Goal: Task Accomplishment & Management: Complete application form

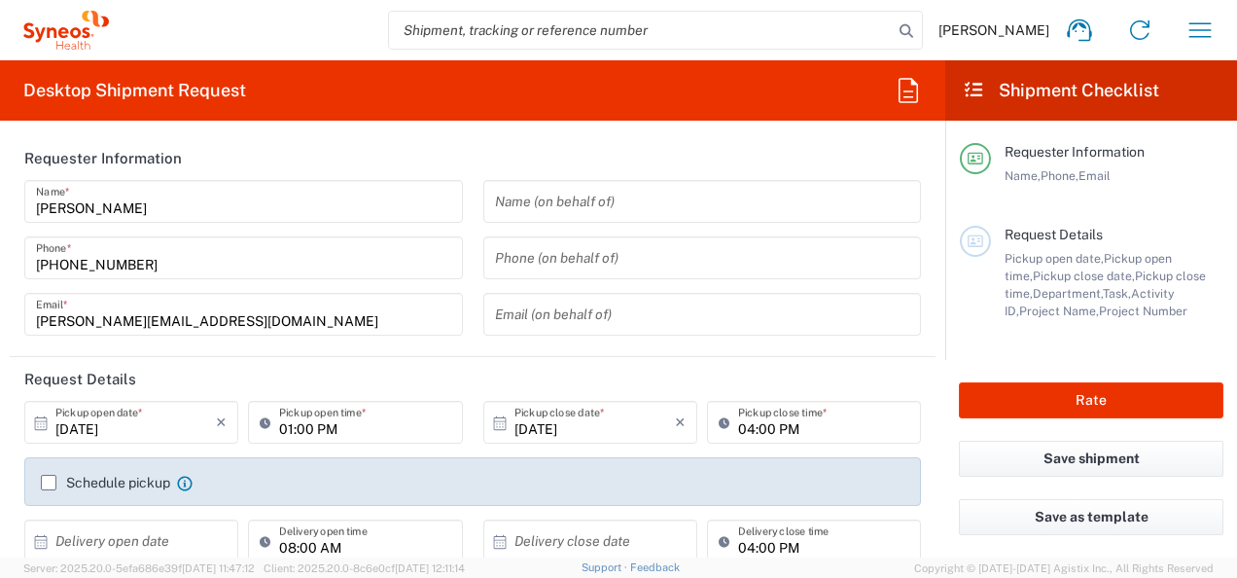
type input "8480"
type input "[GEOGRAPHIC_DATA]"
type input "Syneos Health Poland sp. z.o.o"
click at [57, 481] on label "Schedule pickup" at bounding box center [105, 483] width 129 height 16
click at [49, 482] on input "Schedule pickup" at bounding box center [49, 482] width 0 height 0
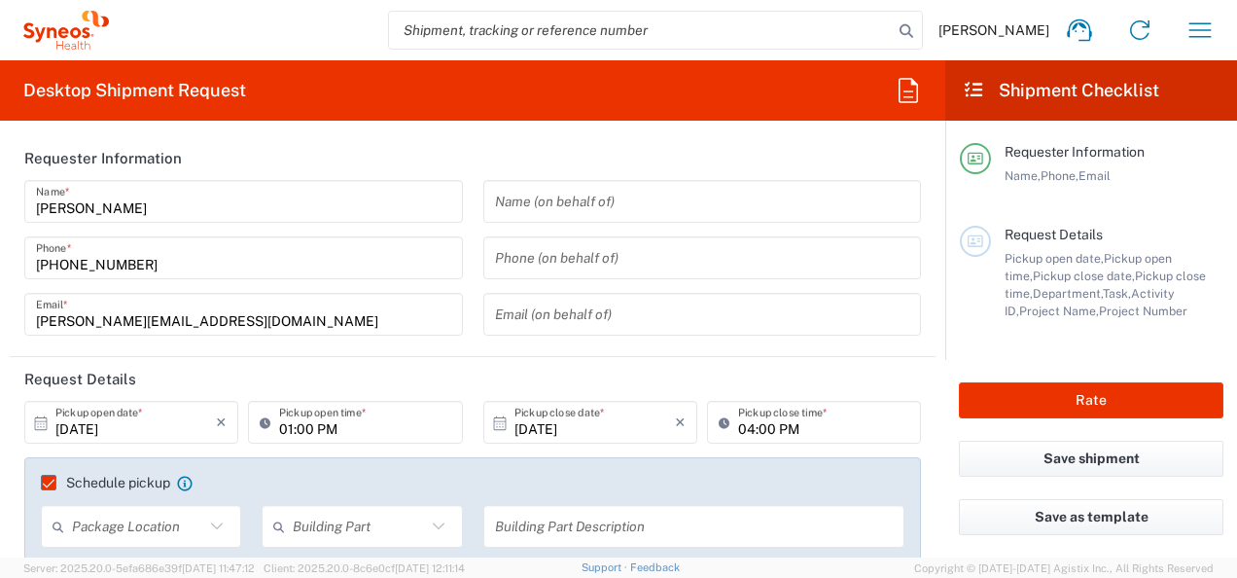
click at [132, 524] on input "text" at bounding box center [138, 527] width 132 height 34
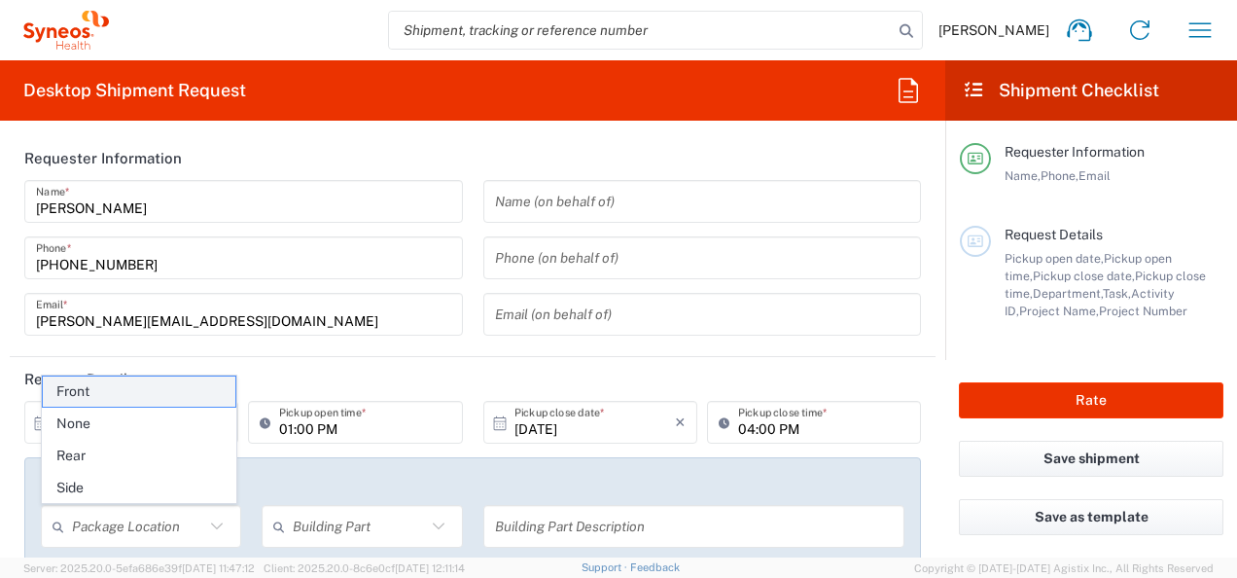
click at [189, 399] on span "Front" at bounding box center [140, 391] width 194 height 30
type input "Front"
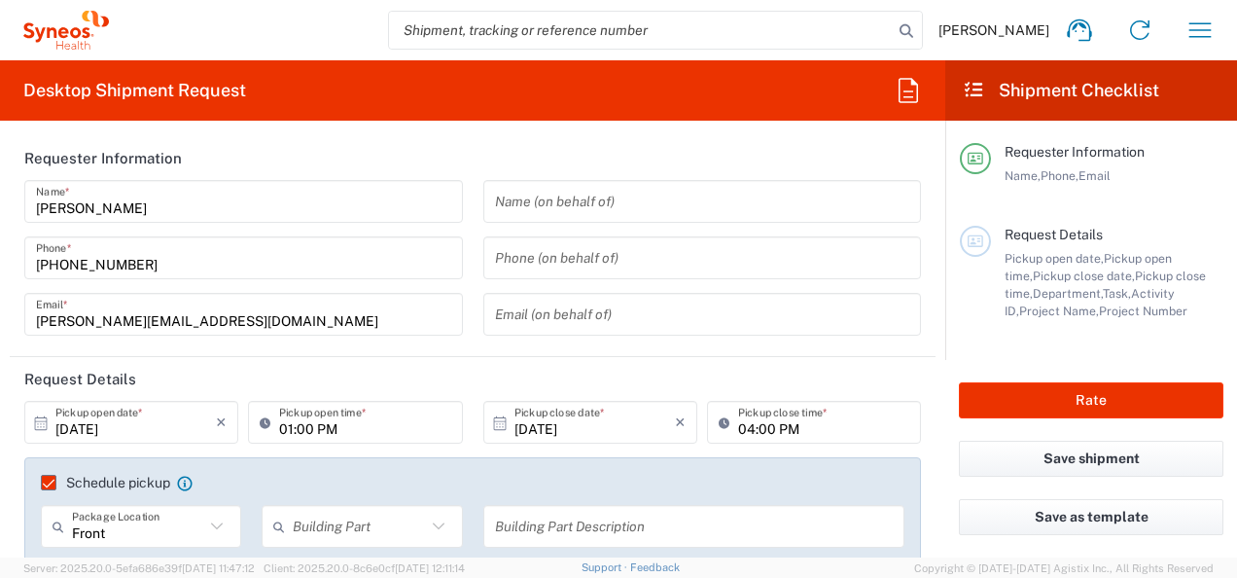
click at [329, 537] on input "text" at bounding box center [359, 527] width 132 height 34
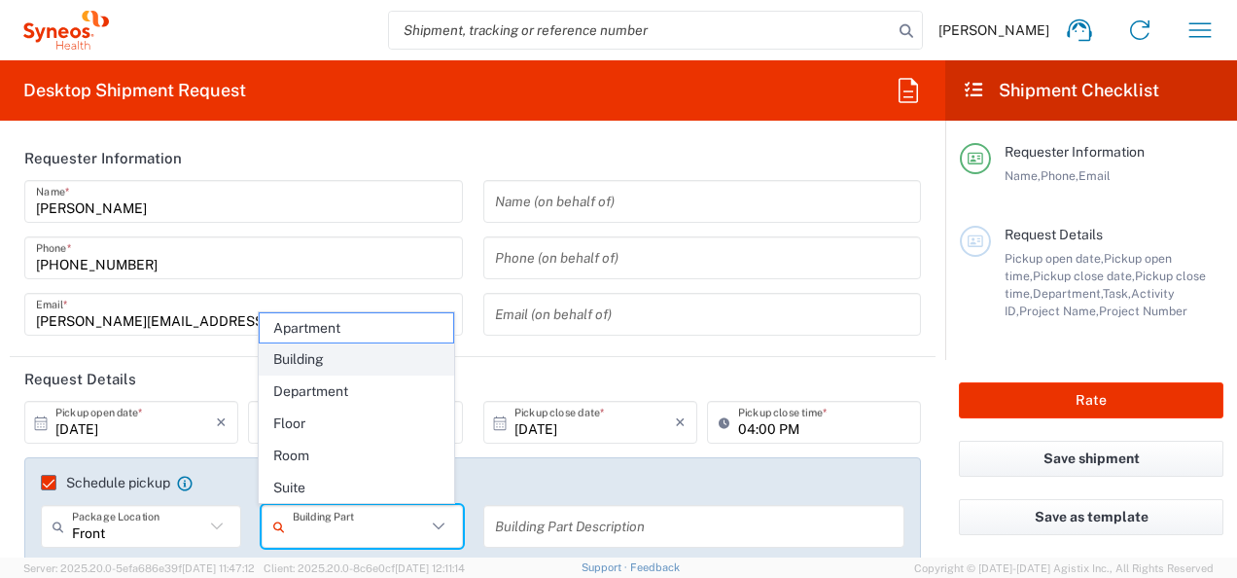
click at [337, 364] on span "Building" at bounding box center [357, 359] width 194 height 30
type input "Building"
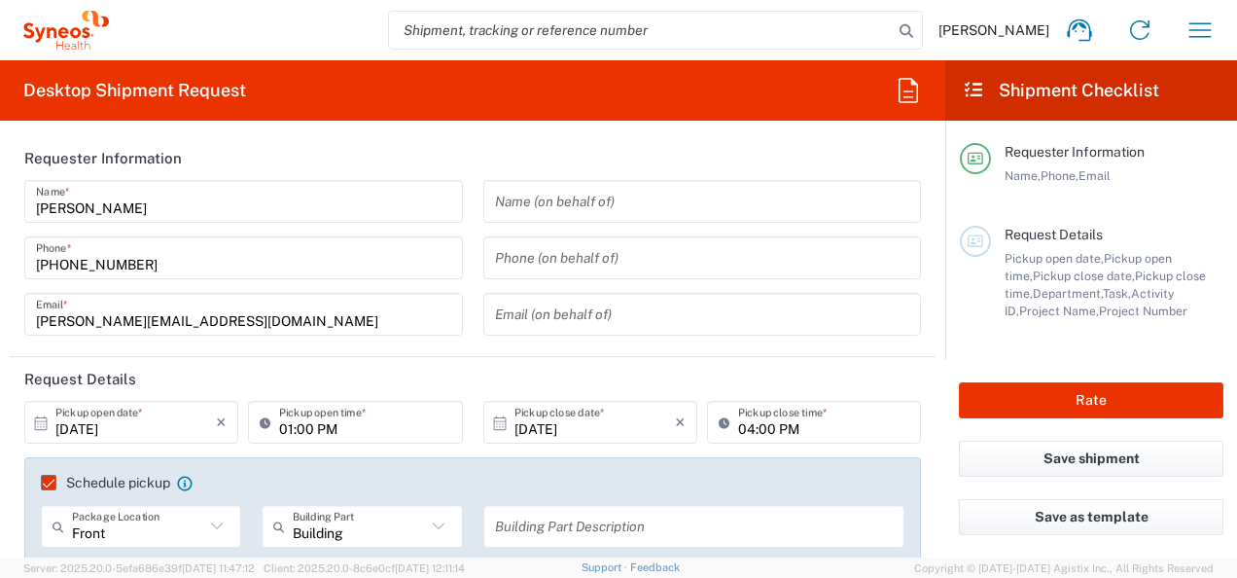
click at [509, 538] on input "text" at bounding box center [694, 527] width 399 height 34
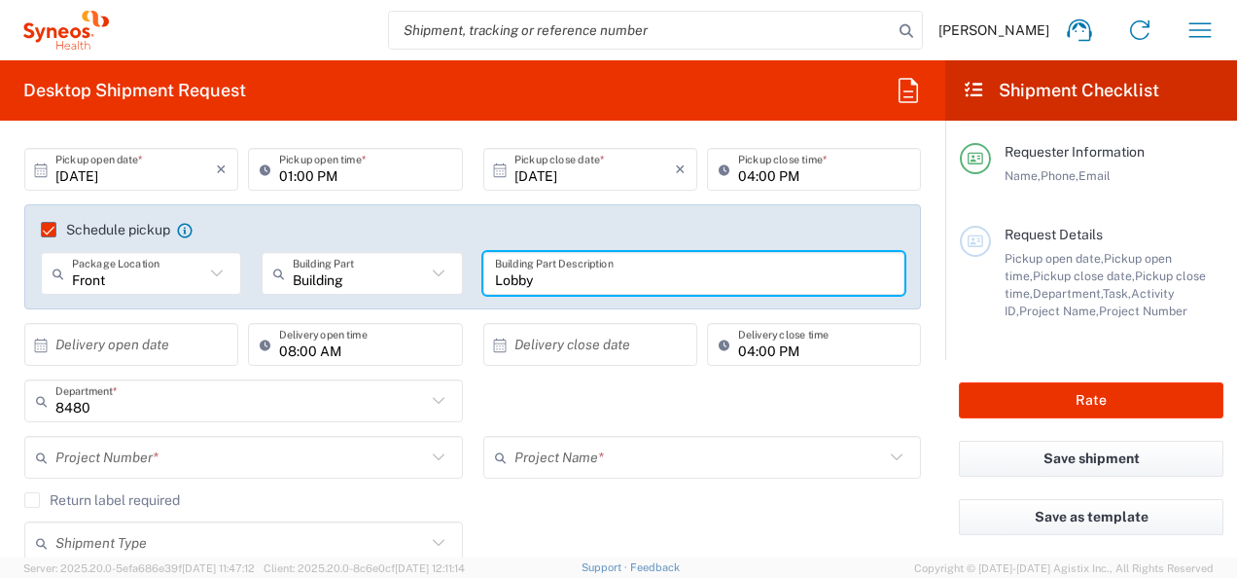
scroll to position [294, 0]
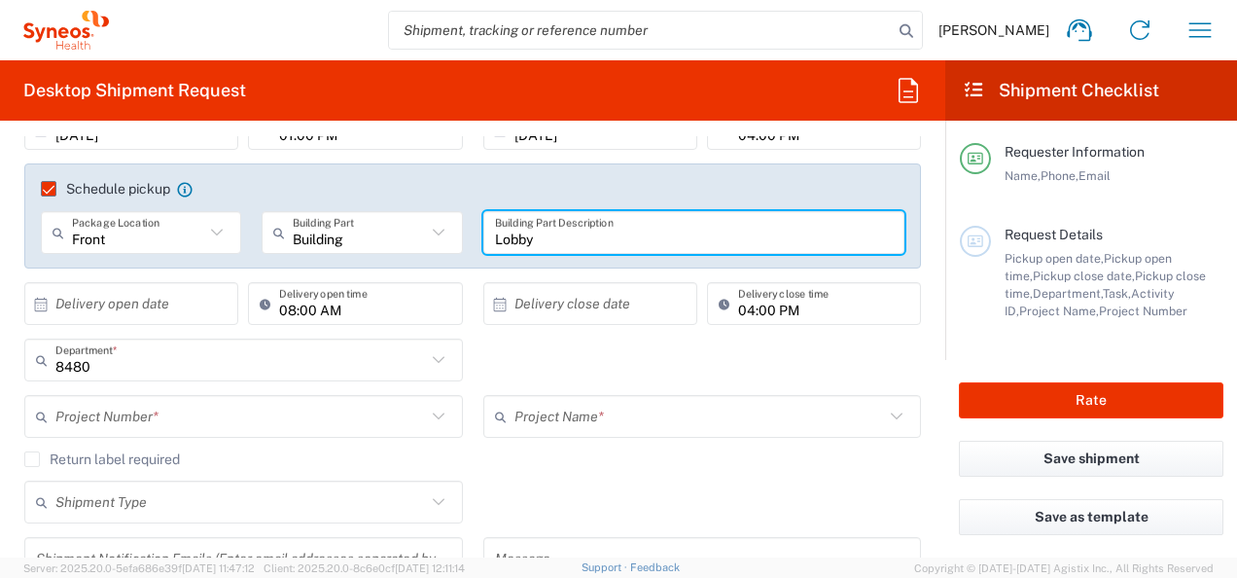
type input "Lobby"
click at [155, 294] on input "text" at bounding box center [135, 304] width 160 height 34
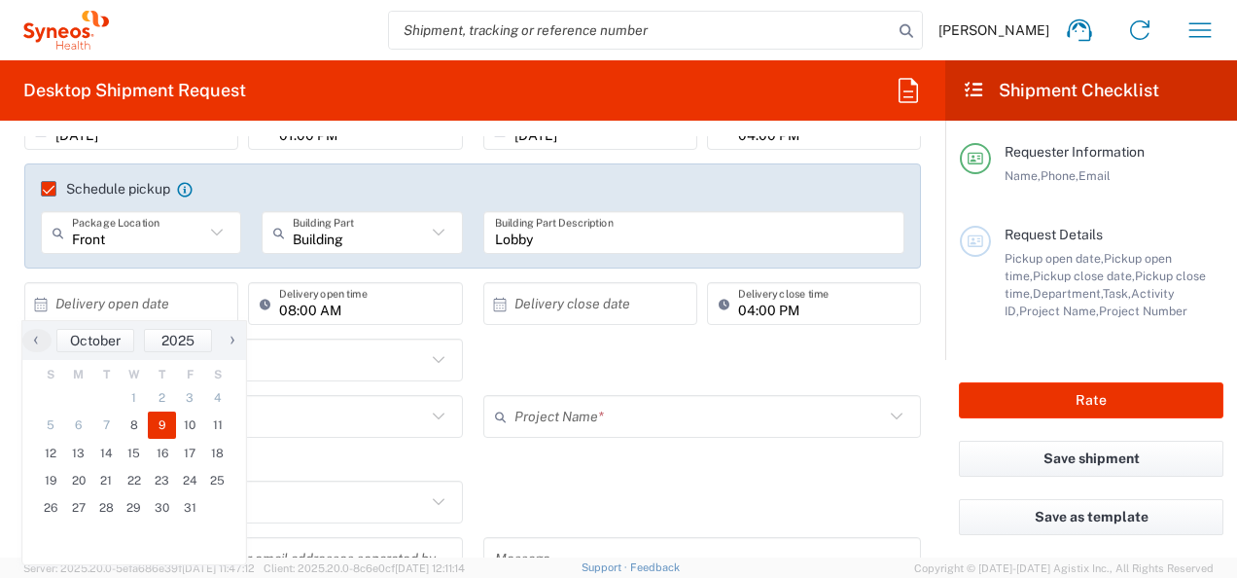
click at [157, 426] on span "9" at bounding box center [162, 424] width 28 height 27
type input "[DATE]"
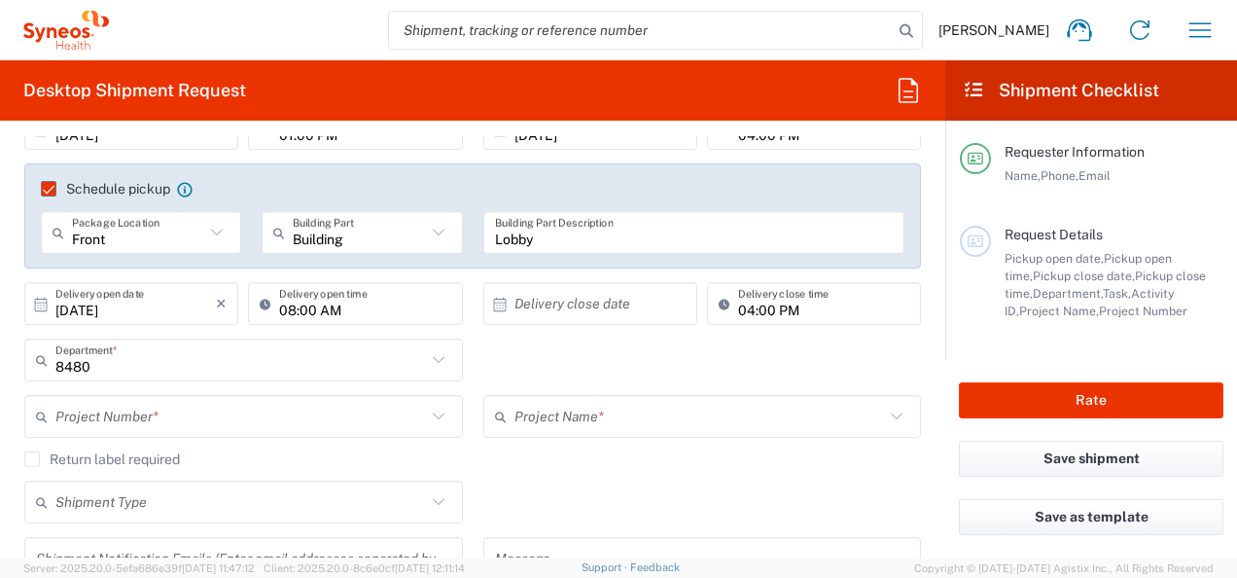
click at [284, 307] on input "08:00 AM" at bounding box center [364, 304] width 171 height 34
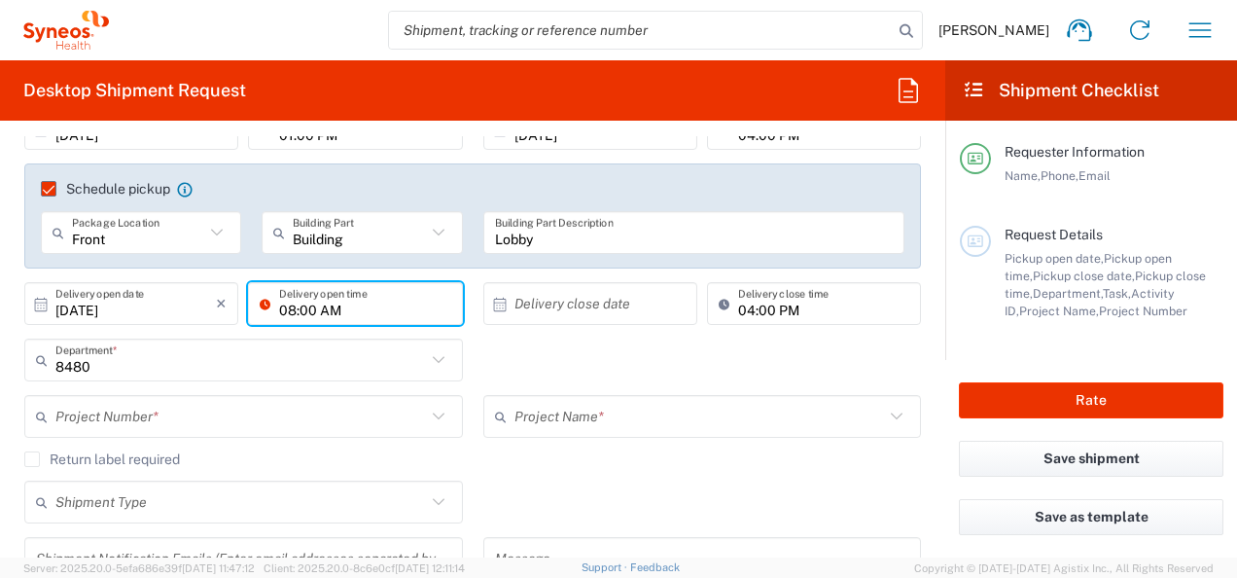
click at [284, 307] on input "08:00 AM" at bounding box center [364, 304] width 171 height 34
type input "10:00 AM"
click at [550, 287] on input "text" at bounding box center [594, 304] width 160 height 34
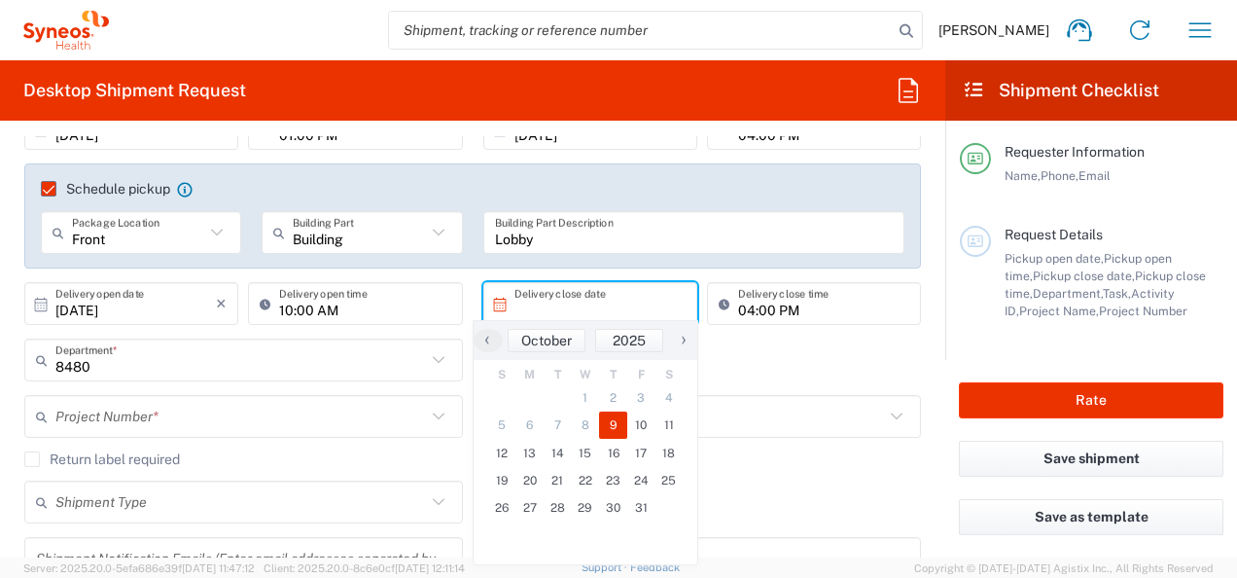
click at [622, 431] on span "9" at bounding box center [613, 424] width 28 height 27
type input "[DATE]"
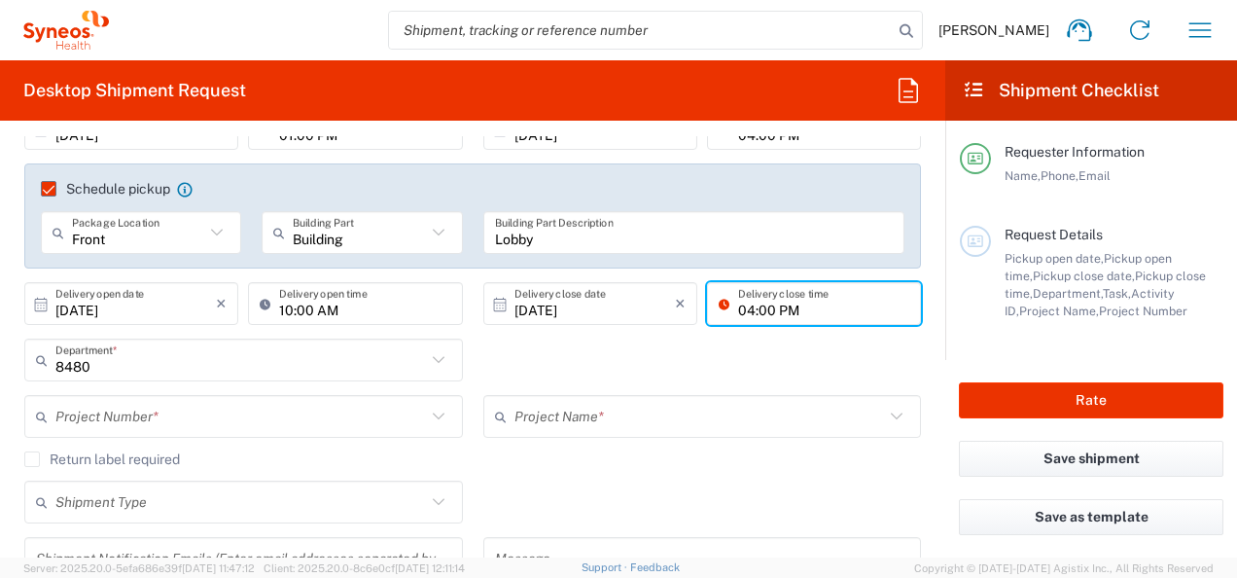
click at [739, 314] on input "04:00 PM" at bounding box center [823, 304] width 171 height 34
type input "08:00 PM"
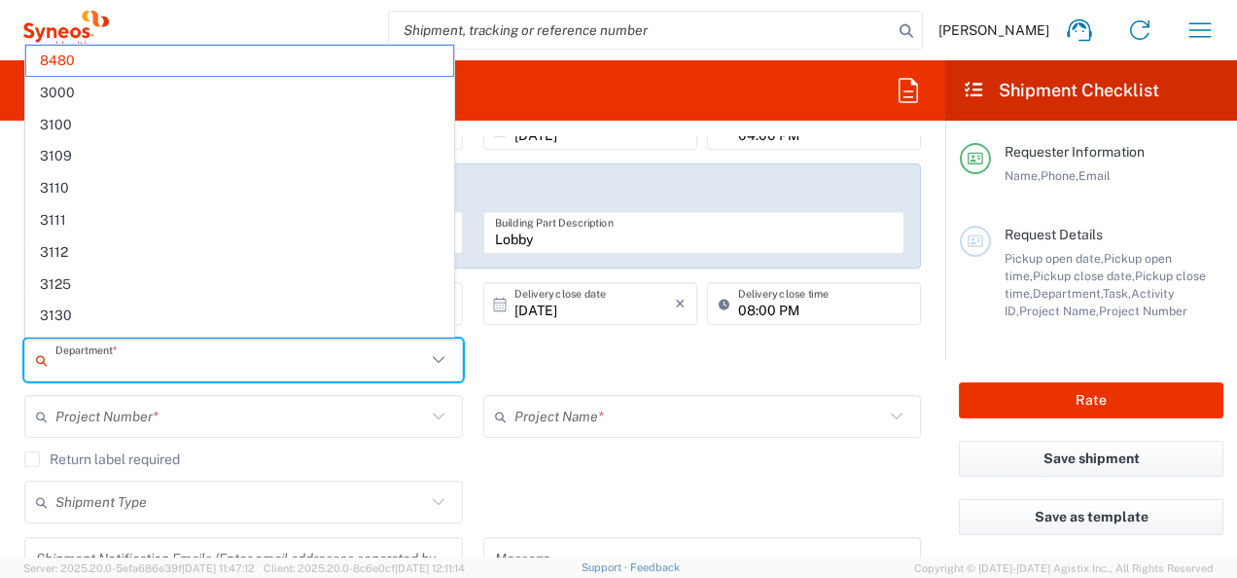
click at [278, 353] on input "text" at bounding box center [240, 360] width 371 height 34
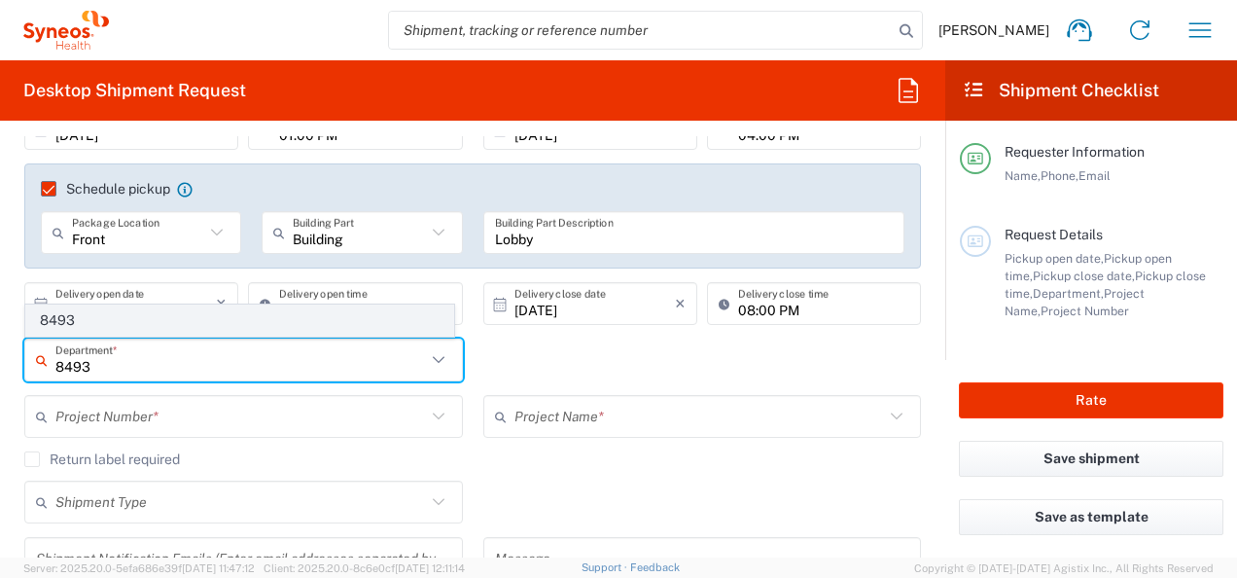
type input "8493"
click at [128, 317] on span "8493" at bounding box center [239, 320] width 427 height 30
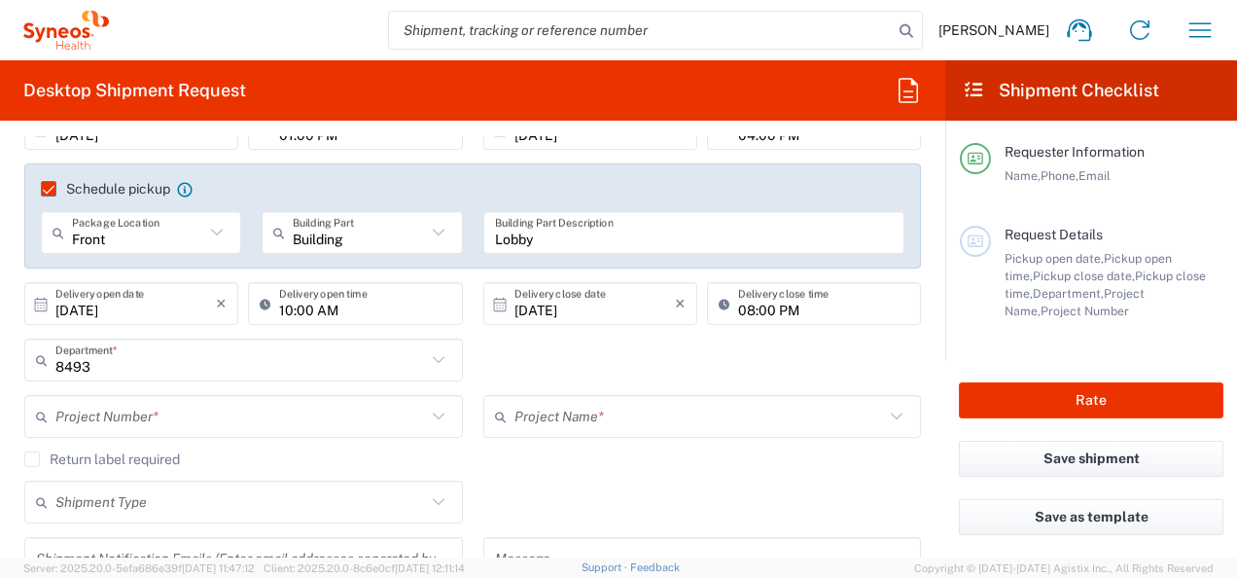
click at [123, 418] on input "text" at bounding box center [240, 417] width 371 height 34
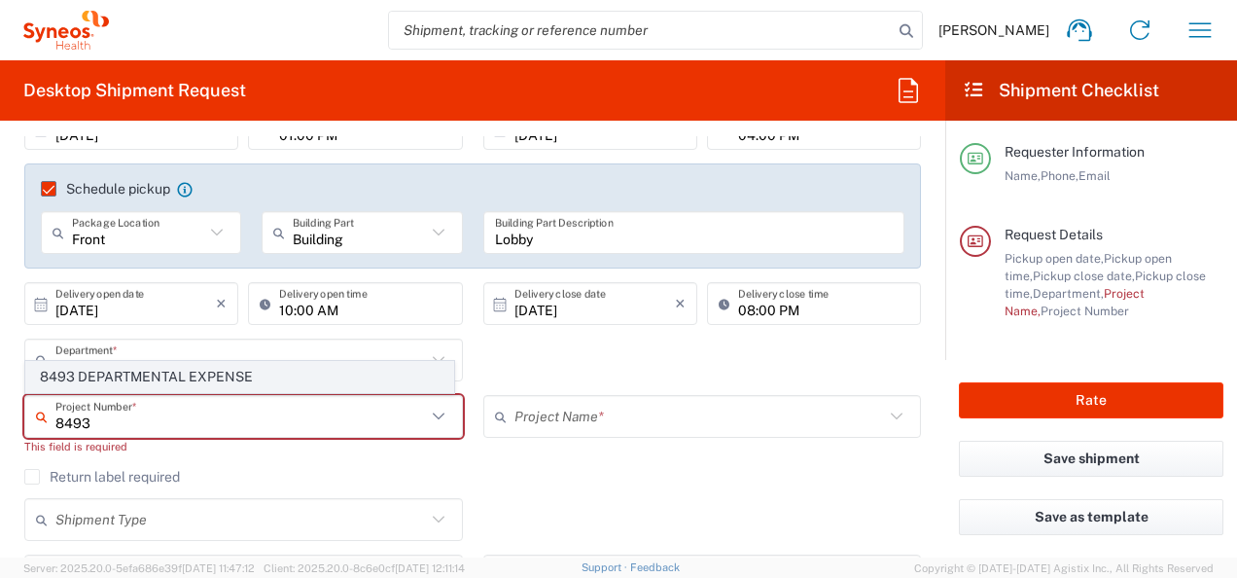
click at [158, 390] on span "8493 DEPARTMENTAL EXPENSE" at bounding box center [239, 377] width 427 height 30
type input "8493 DEPARTMENTAL EXPENSE"
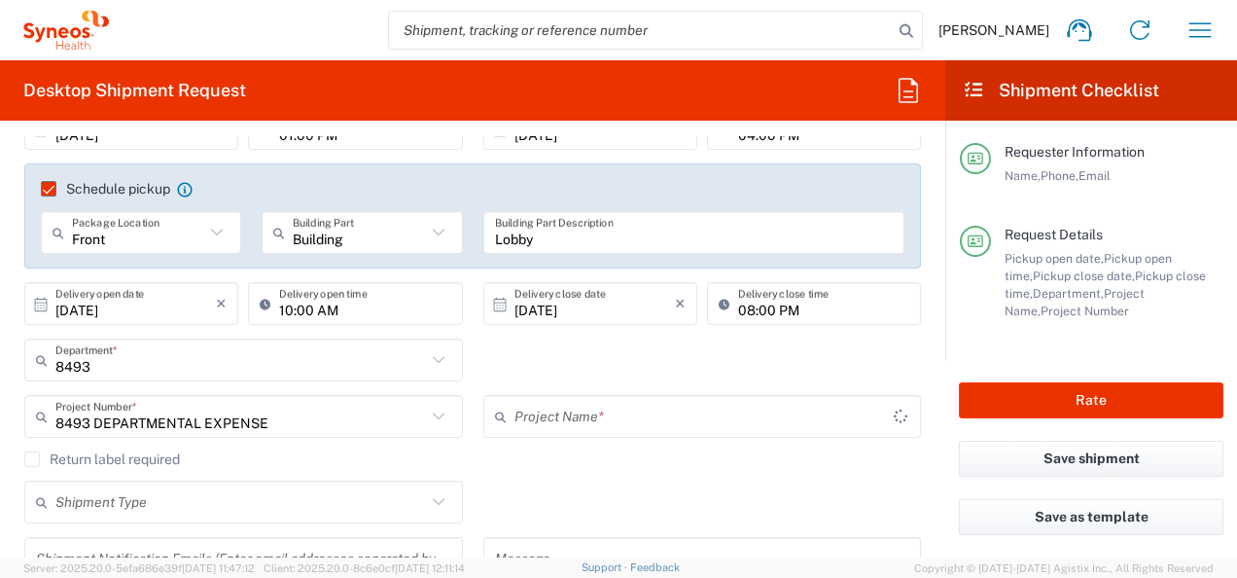
type input "8493 DEPARTMENTAL EXPENSE"
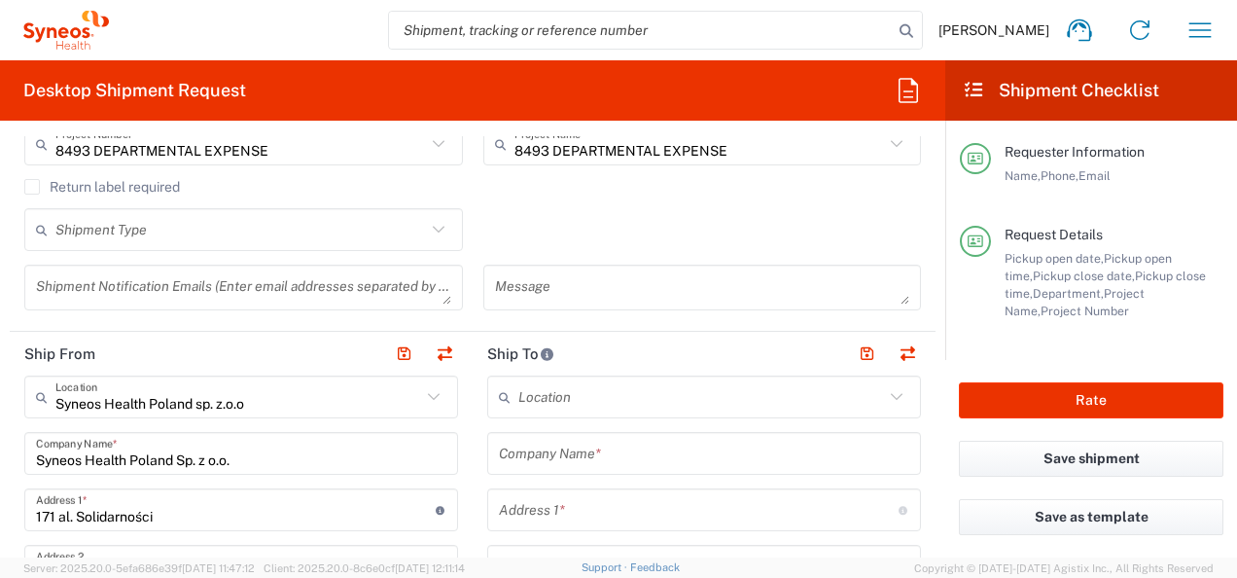
scroll to position [577, 0]
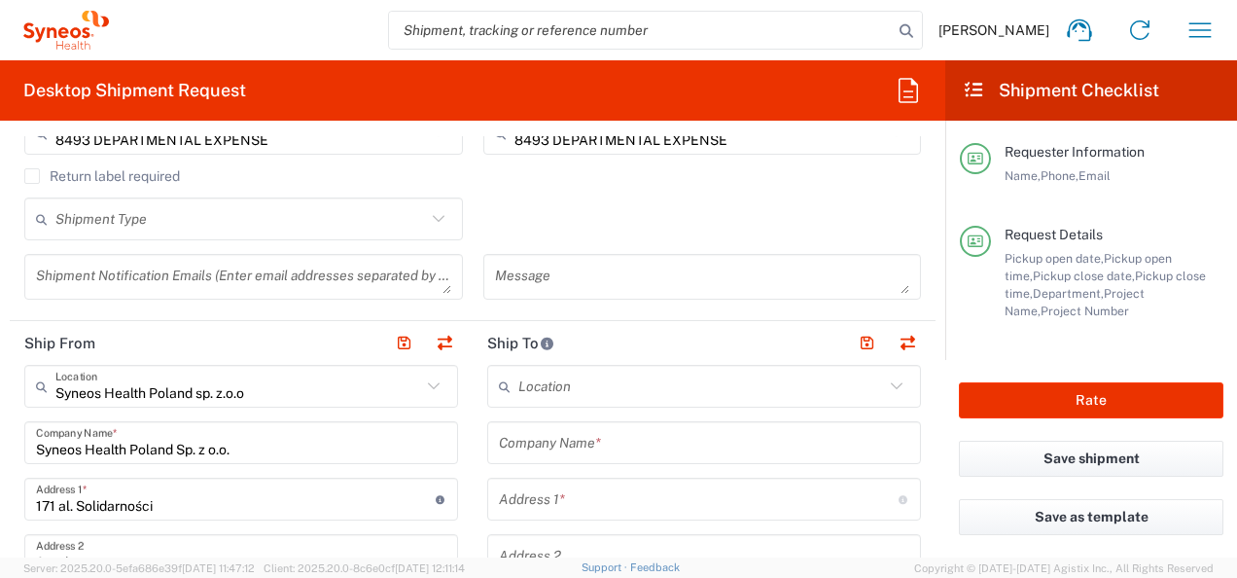
click at [426, 226] on icon at bounding box center [438, 218] width 25 height 25
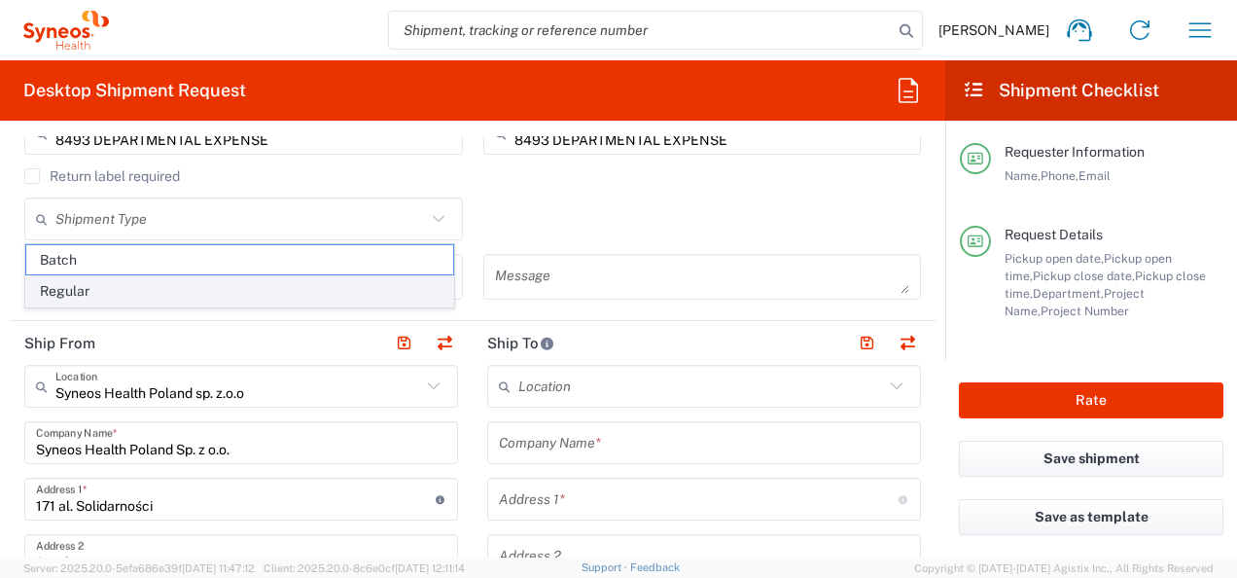
click at [284, 278] on span "Regular" at bounding box center [239, 291] width 427 height 30
type input "Regular"
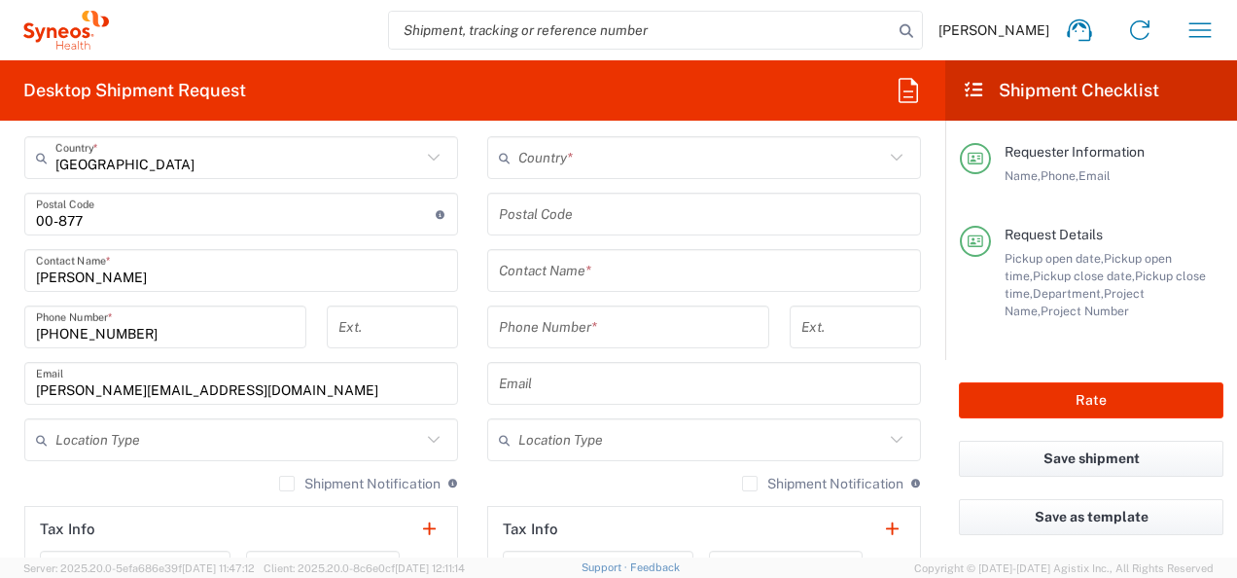
scroll to position [1174, 0]
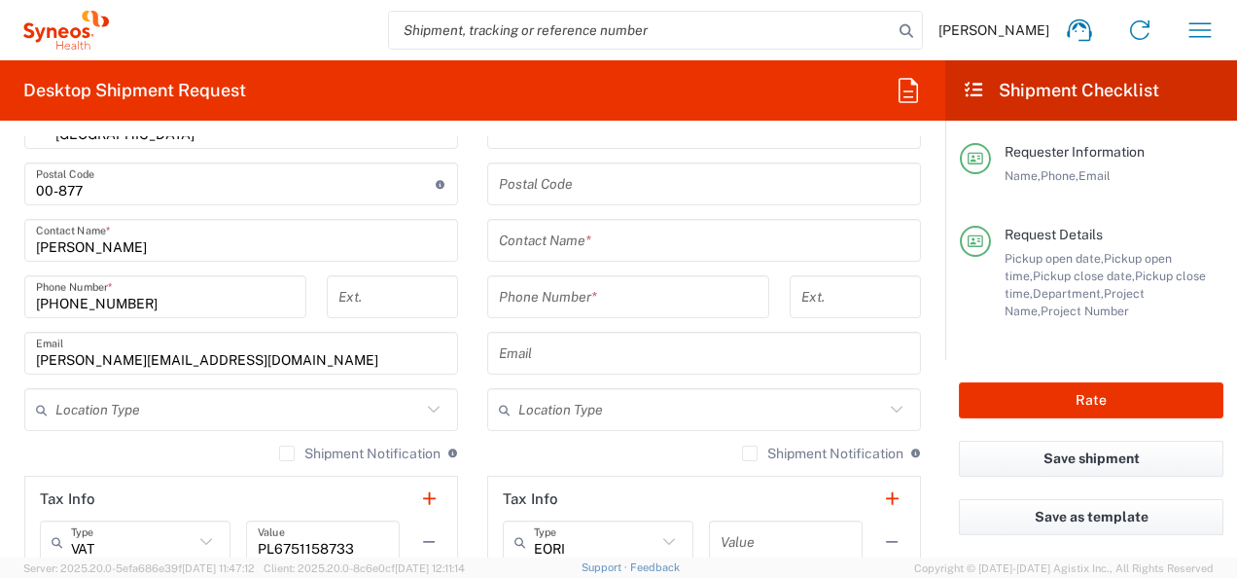
click at [426, 408] on icon at bounding box center [433, 409] width 25 height 25
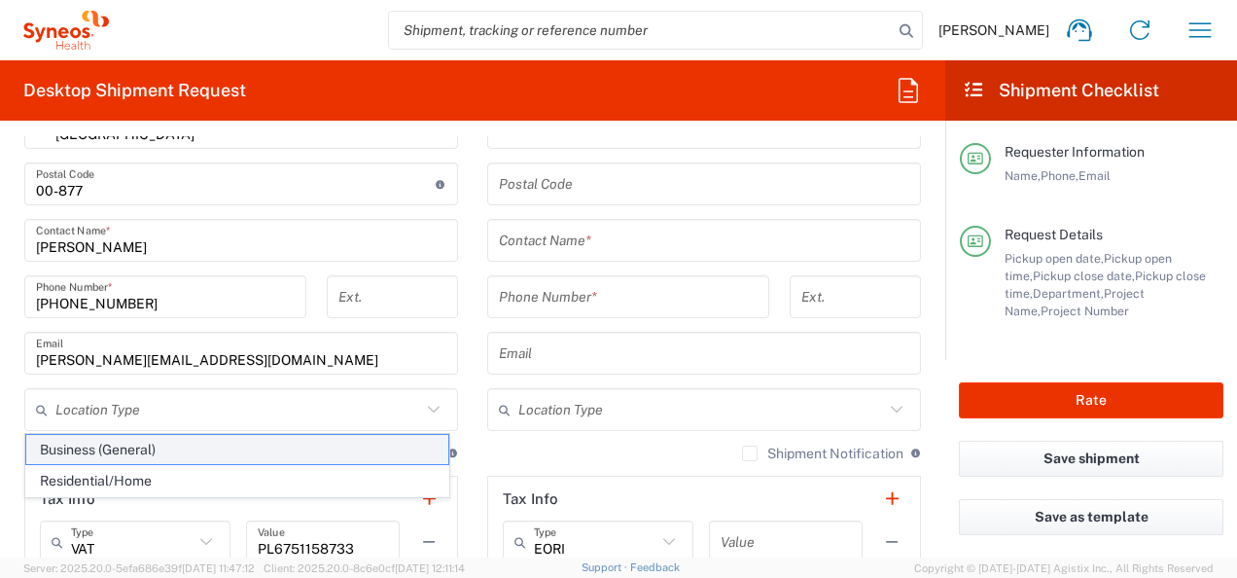
click at [307, 453] on span "Business (General)" at bounding box center [237, 450] width 422 height 30
type input "Business (General)"
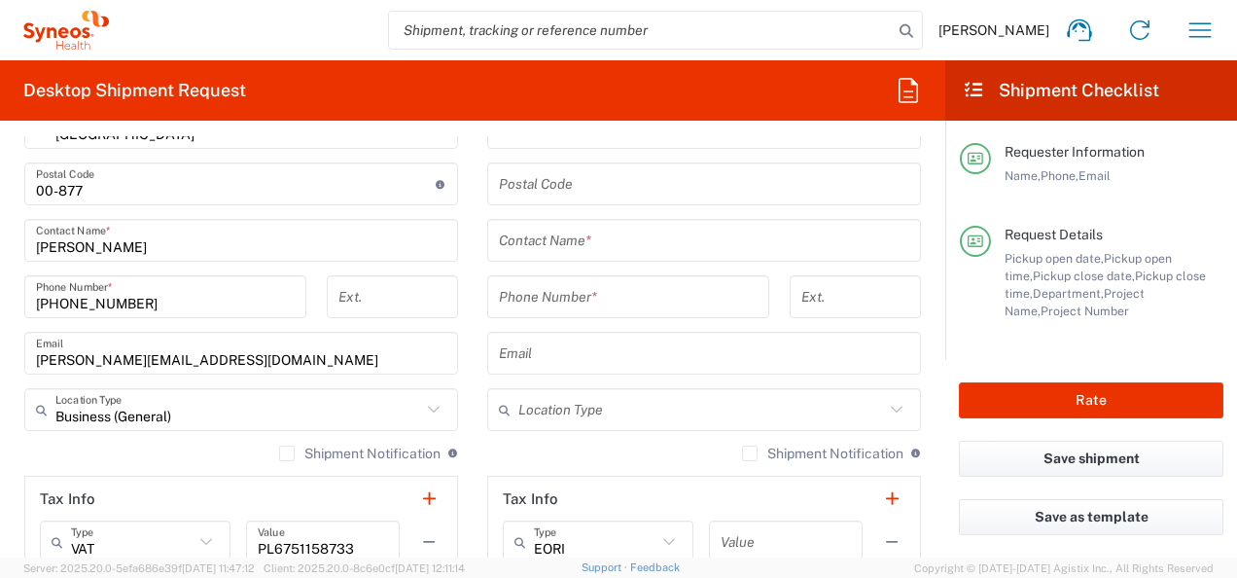
click at [522, 428] on div "Location Type" at bounding box center [704, 409] width 434 height 43
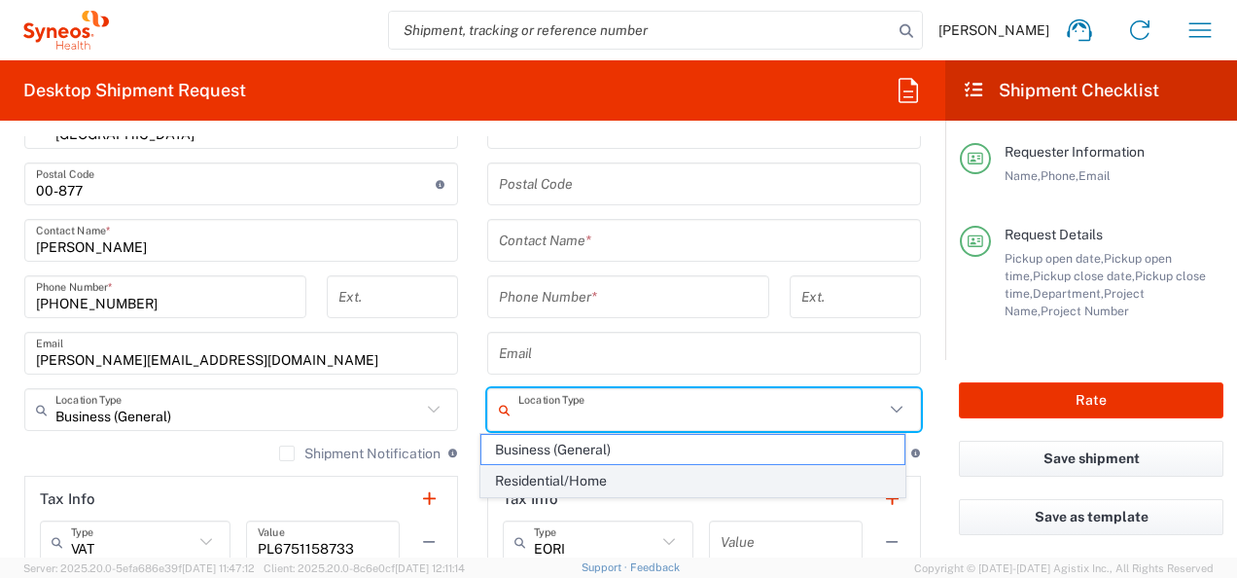
click at [525, 478] on span "Residential/Home" at bounding box center [692, 481] width 422 height 30
type input "Residential/Home"
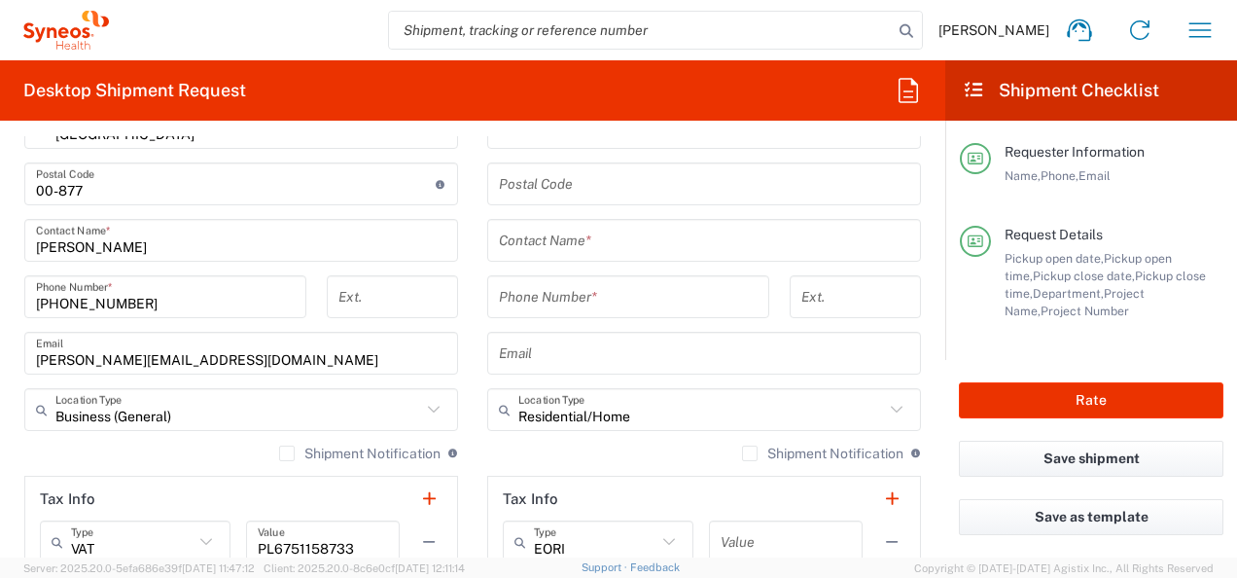
click at [928, 339] on form "Requester Information [PERSON_NAME] Name * [PHONE_NUMBER] Phone * [PERSON_NAME]…" at bounding box center [472, 346] width 945 height 421
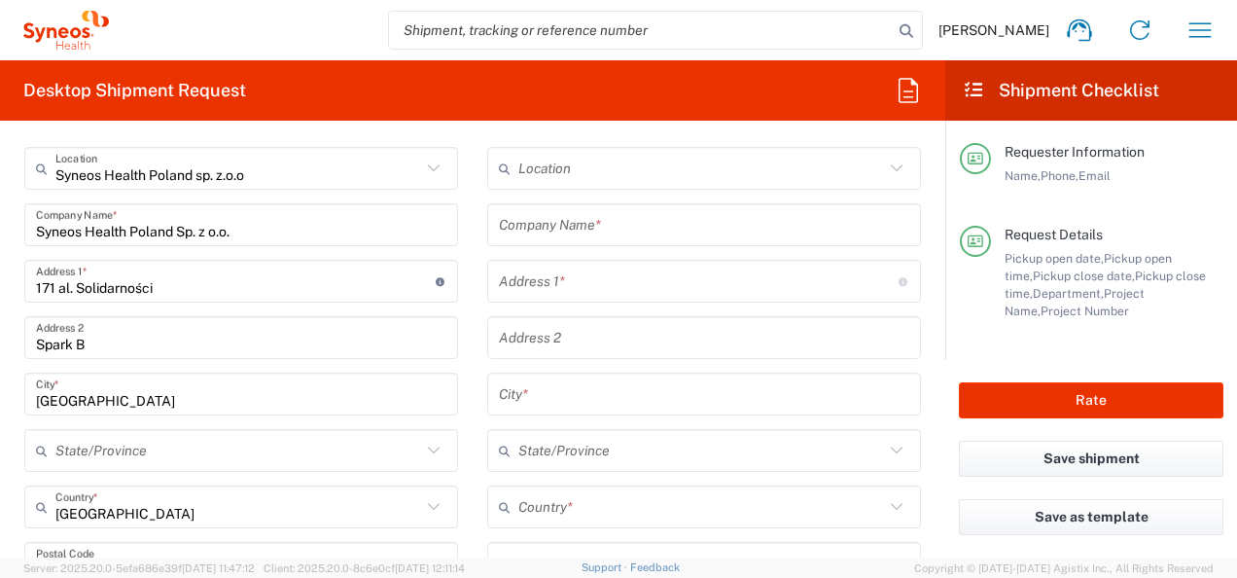
scroll to position [784, 0]
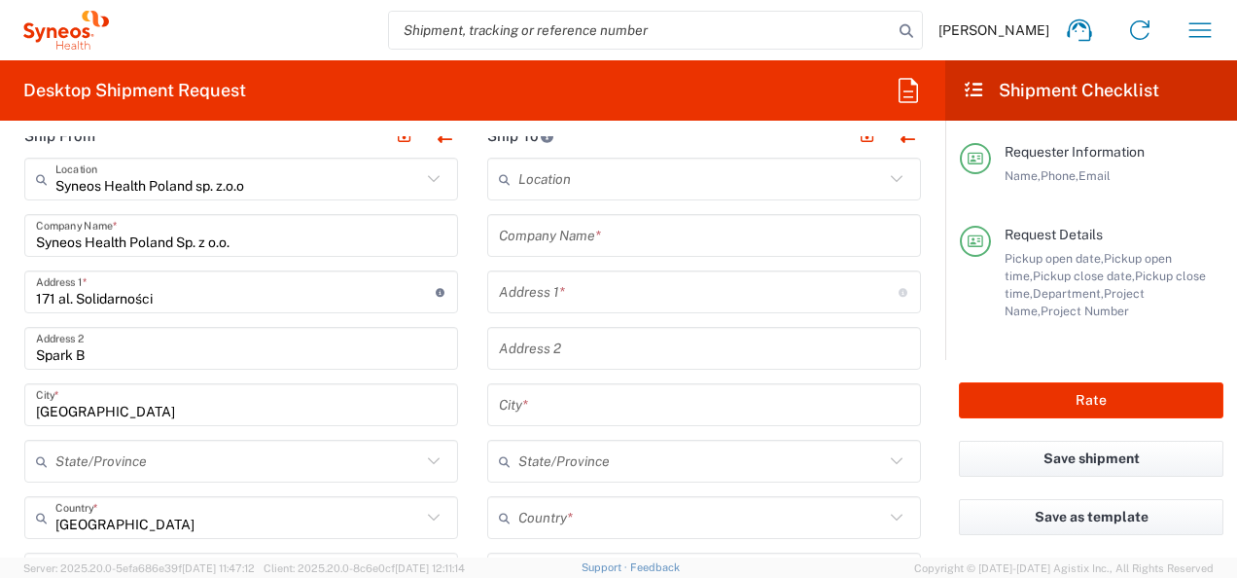
click at [633, 225] on input "text" at bounding box center [704, 236] width 410 height 34
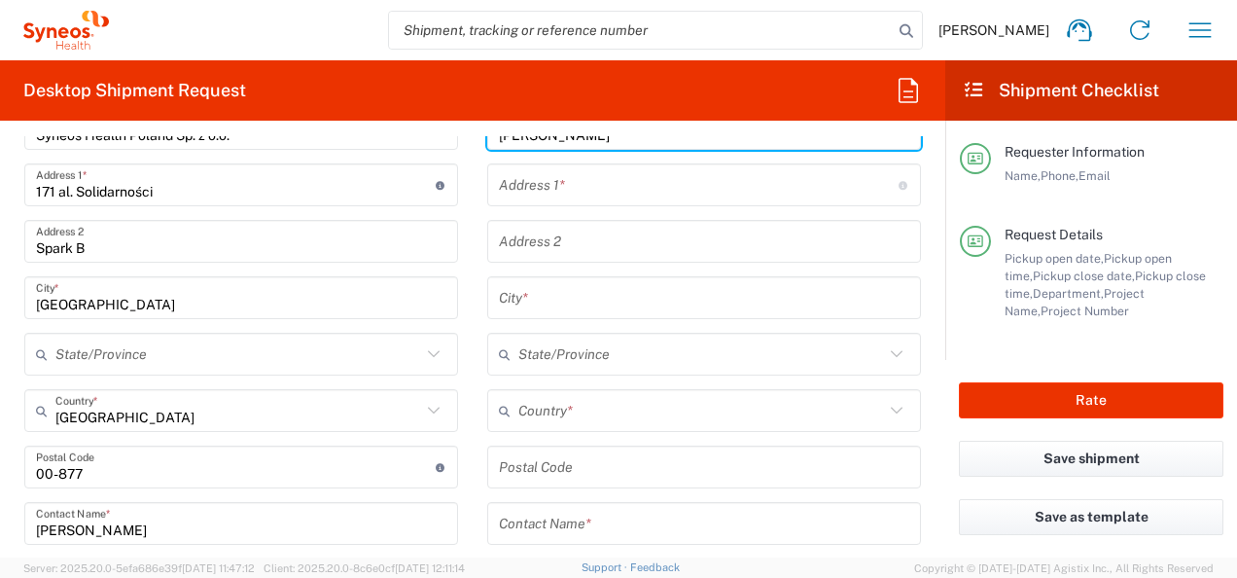
scroll to position [905, 0]
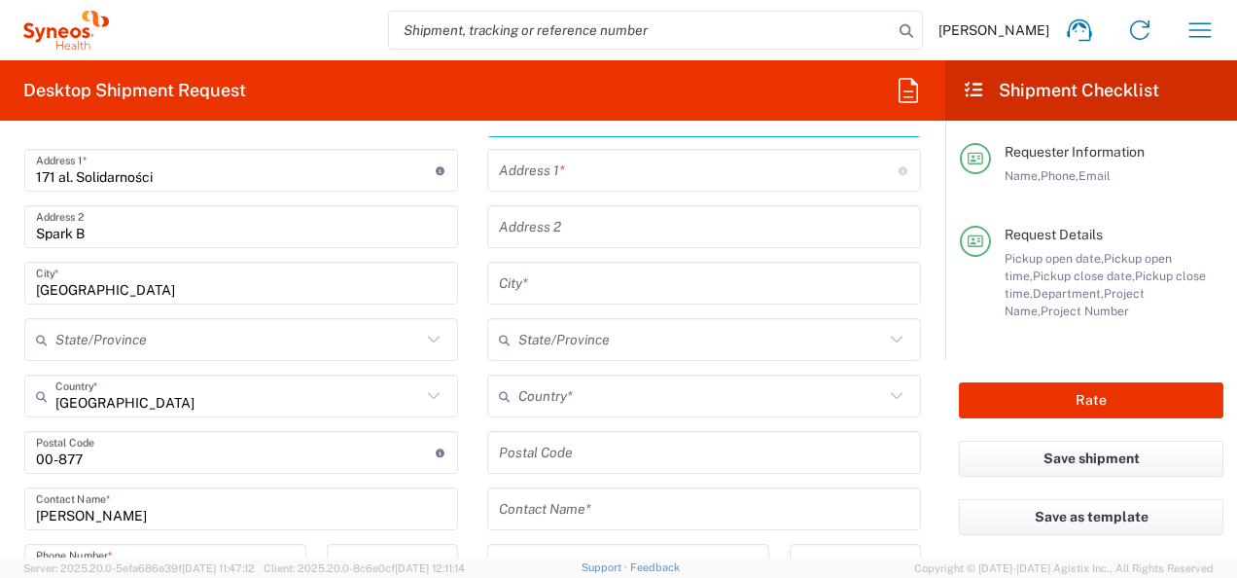
type input "[PERSON_NAME]"
click at [573, 506] on input "text" at bounding box center [704, 509] width 410 height 34
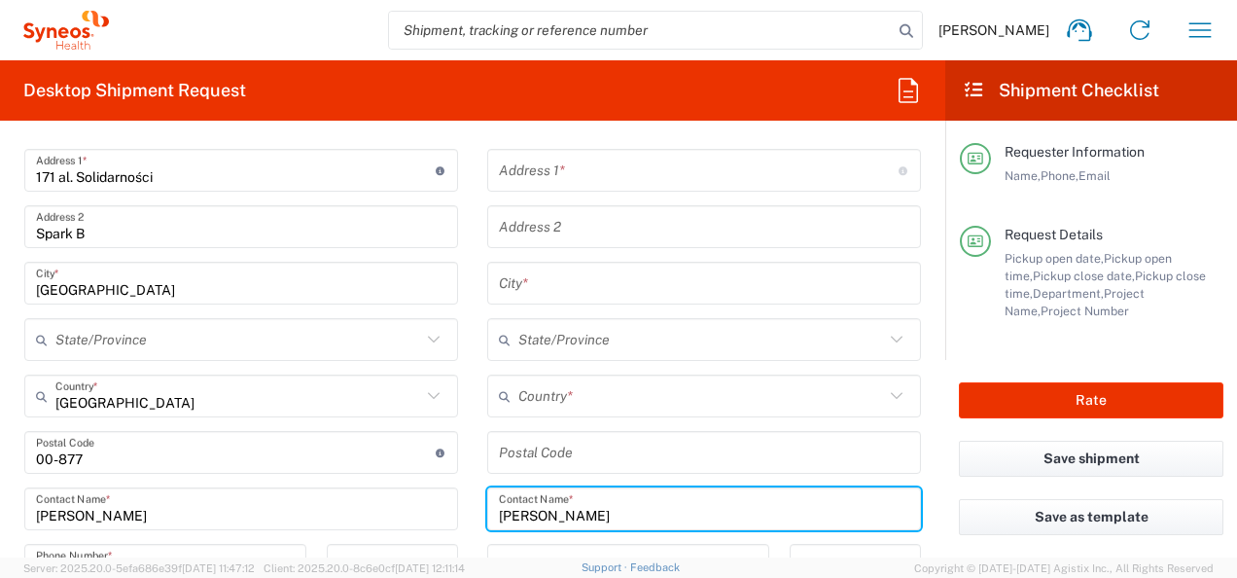
type input "[PERSON_NAME]"
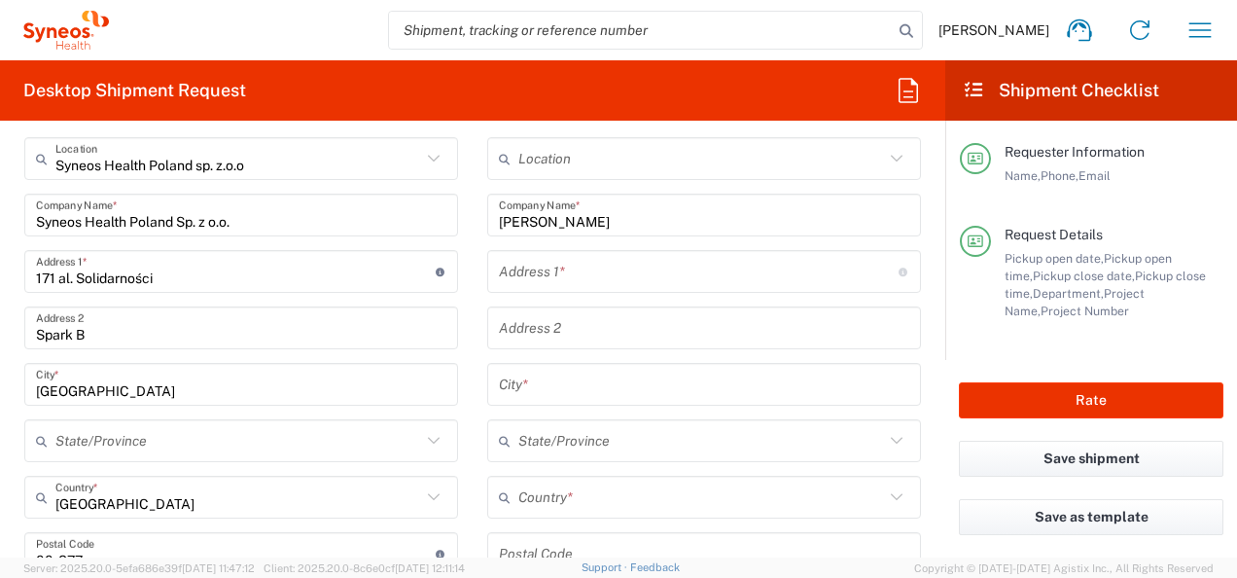
scroll to position [815, 0]
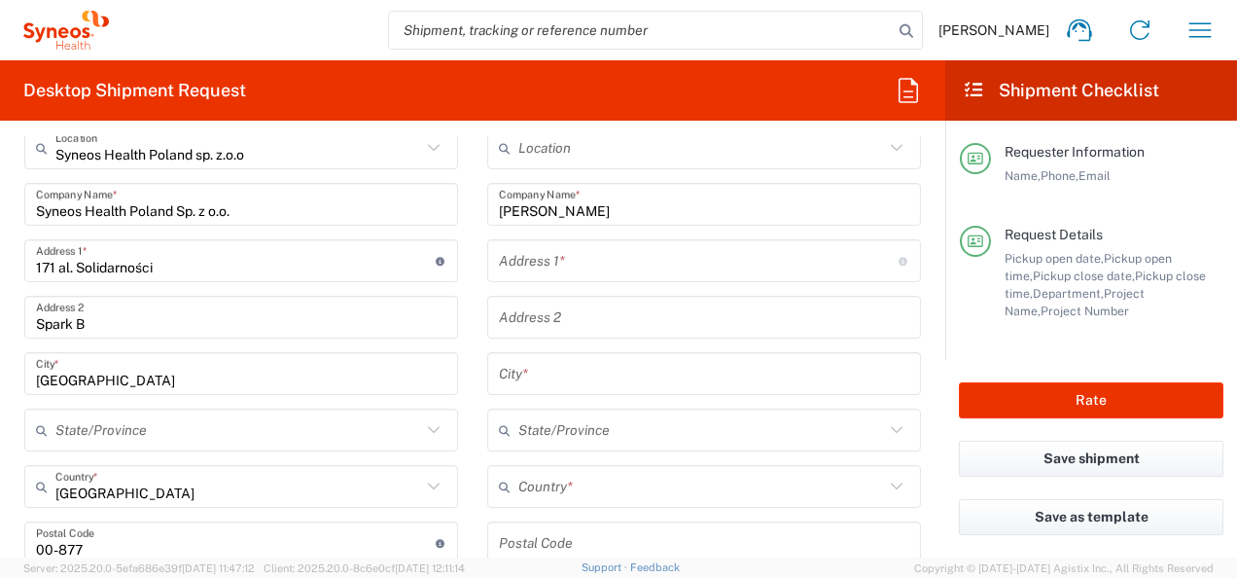
click at [796, 269] on input "text" at bounding box center [699, 261] width 400 height 34
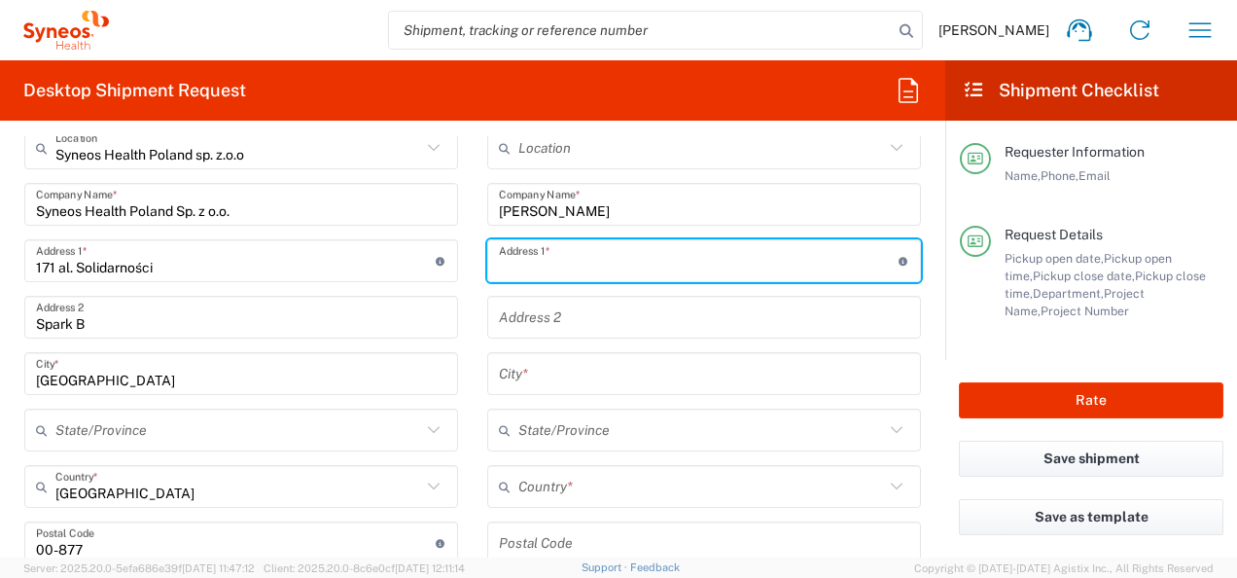
paste input ": [PERSON_NAME][STREET_ADDRESS]"
drag, startPoint x: 496, startPoint y: 263, endPoint x: 391, endPoint y: 237, distance: 108.0
click at [391, 237] on div "Ship From Syneos Health Poland sp. z.o.o Location Syneos Health Poland sp. z.o.…" at bounding box center [473, 573] width 926 height 981
type input "[STREET_ADDRESS]"
click at [554, 371] on input "text" at bounding box center [704, 374] width 410 height 34
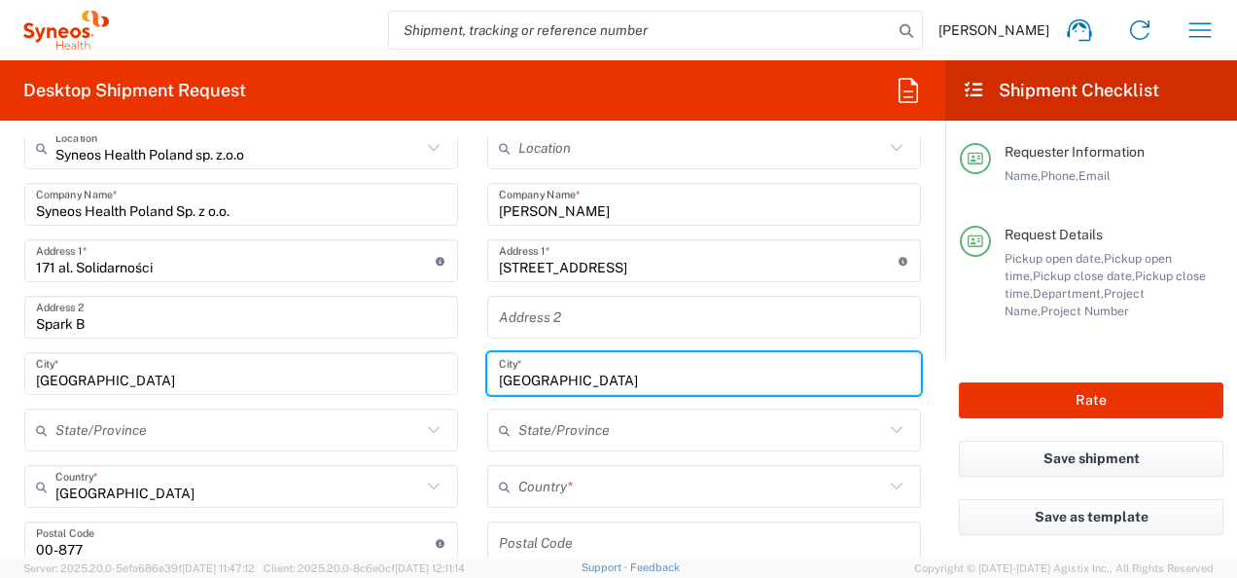
type input "[GEOGRAPHIC_DATA]"
click at [651, 492] on input "text" at bounding box center [701, 487] width 366 height 34
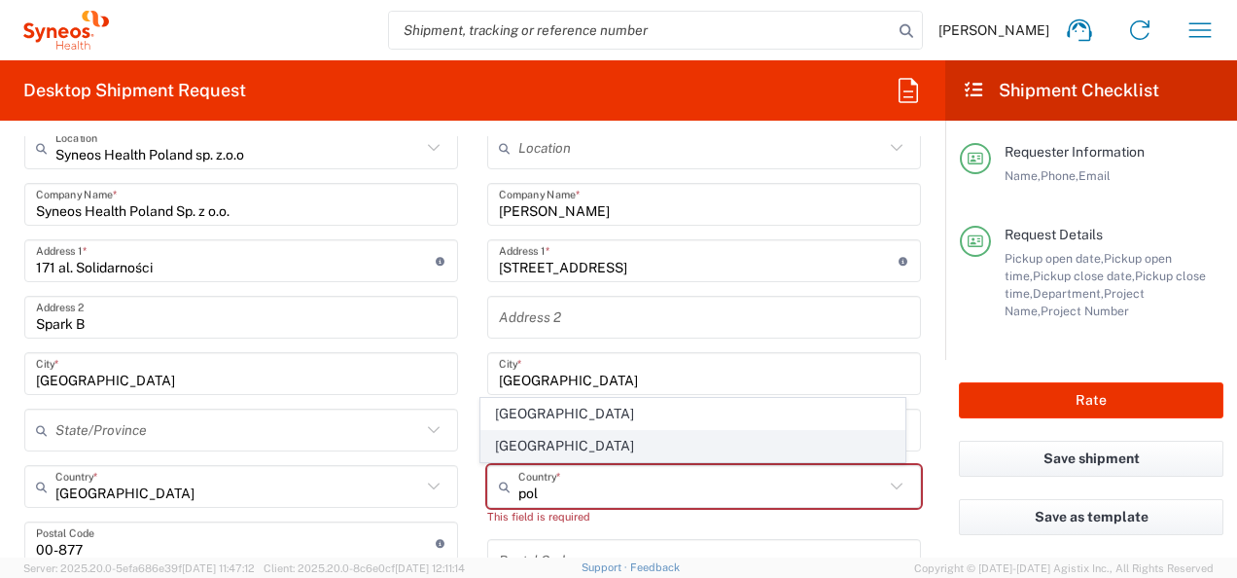
click at [567, 441] on span "[GEOGRAPHIC_DATA]" at bounding box center [692, 446] width 422 height 30
type input "[GEOGRAPHIC_DATA]"
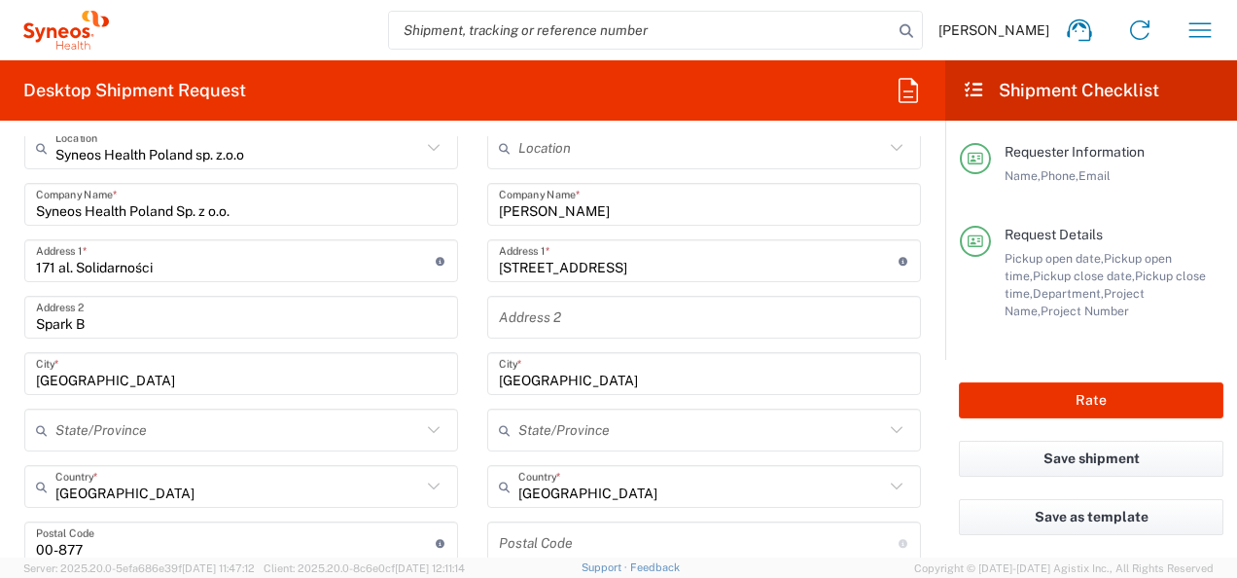
click at [590, 535] on input "undefined" at bounding box center [699, 543] width 400 height 34
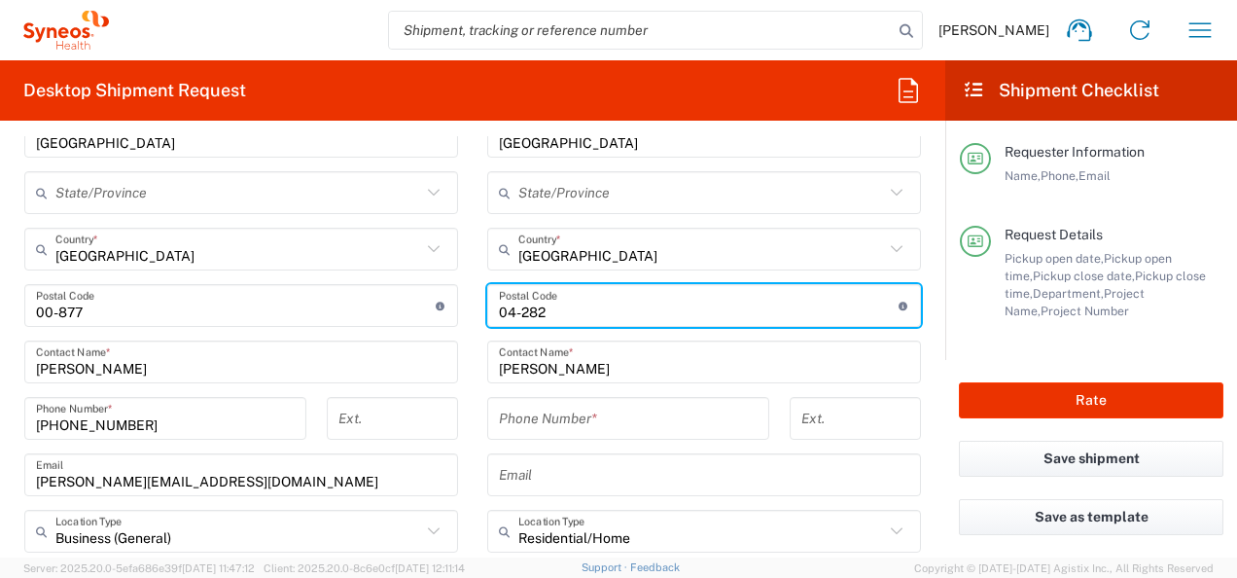
scroll to position [1062, 0]
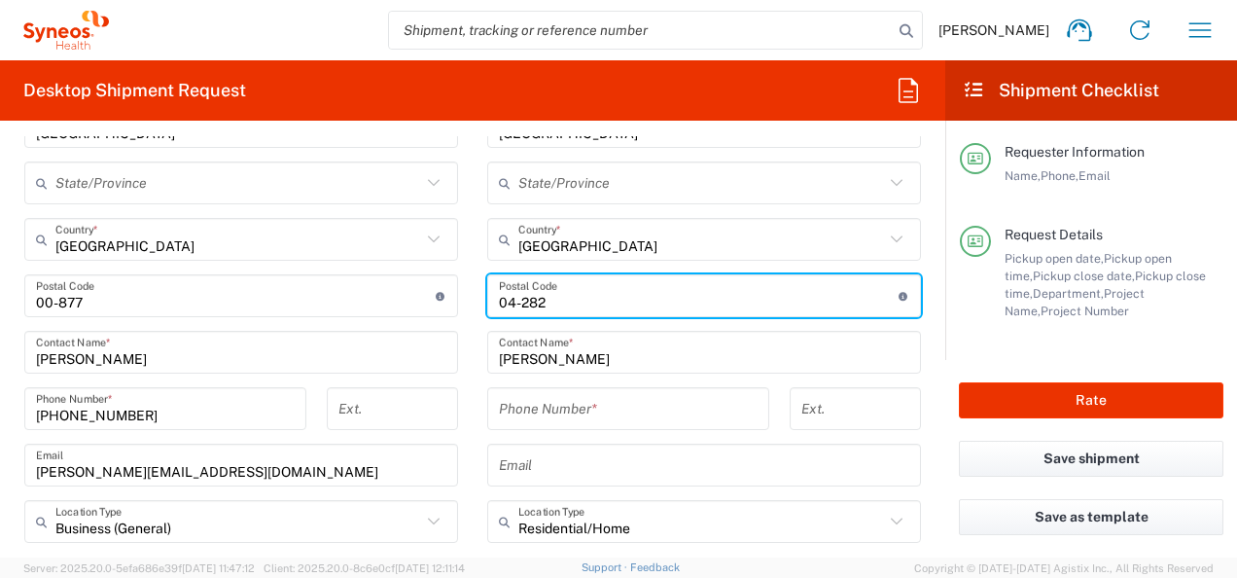
type input "04-282"
click at [663, 392] on input "tel" at bounding box center [628, 409] width 259 height 34
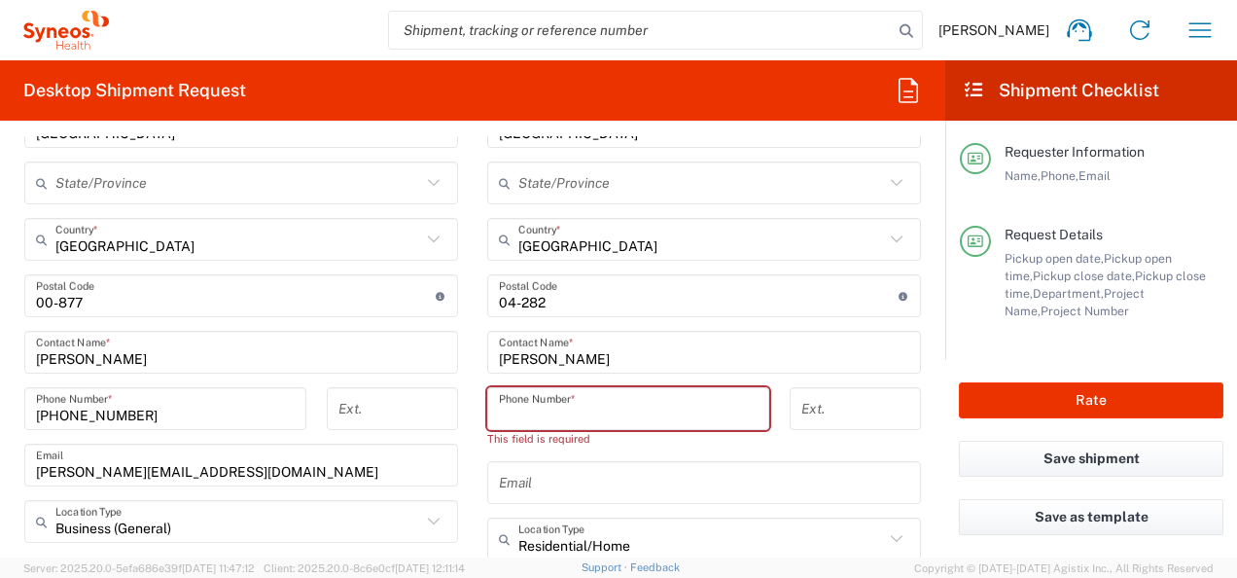
paste input "[PHONE_NUMBER]"
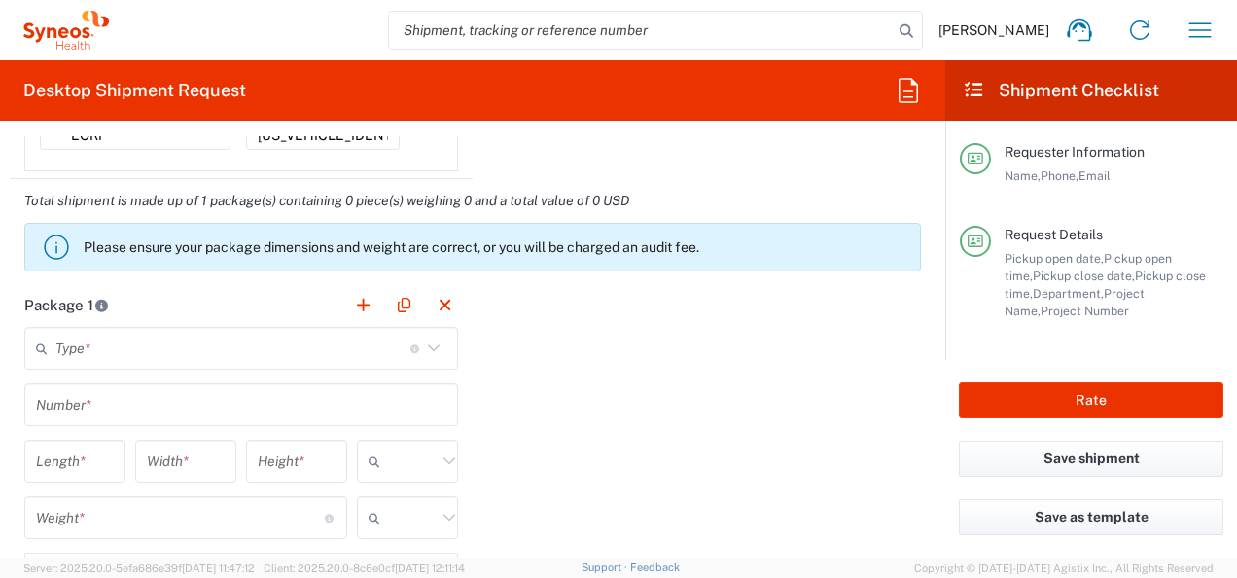
scroll to position [1725, 0]
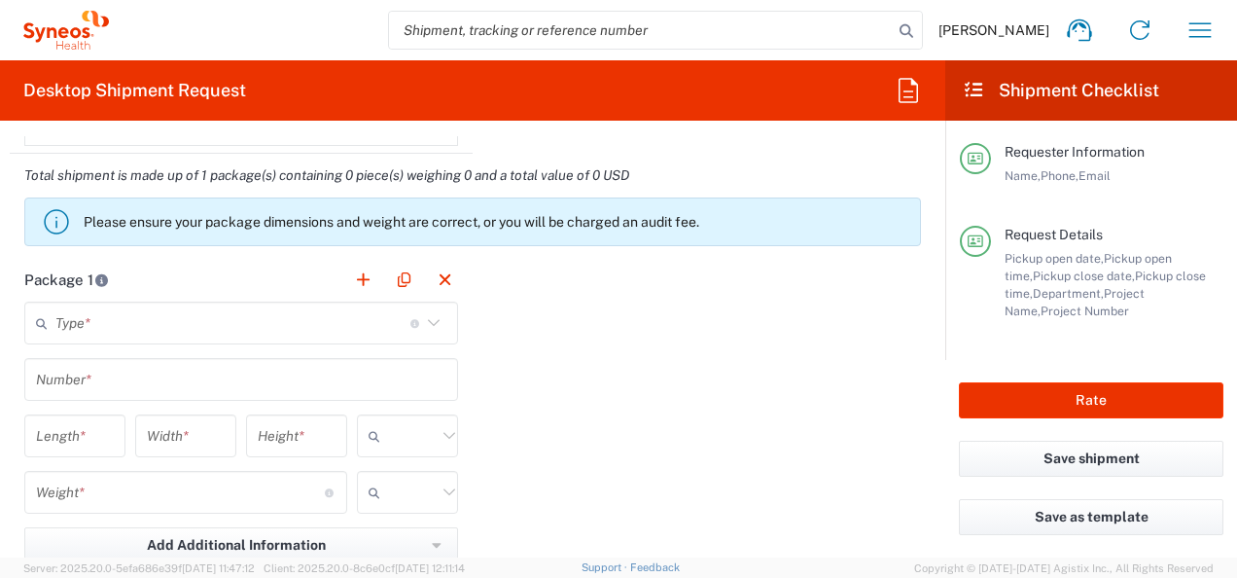
type input "[PHONE_NUMBER]"
click at [432, 310] on icon at bounding box center [433, 322] width 25 height 25
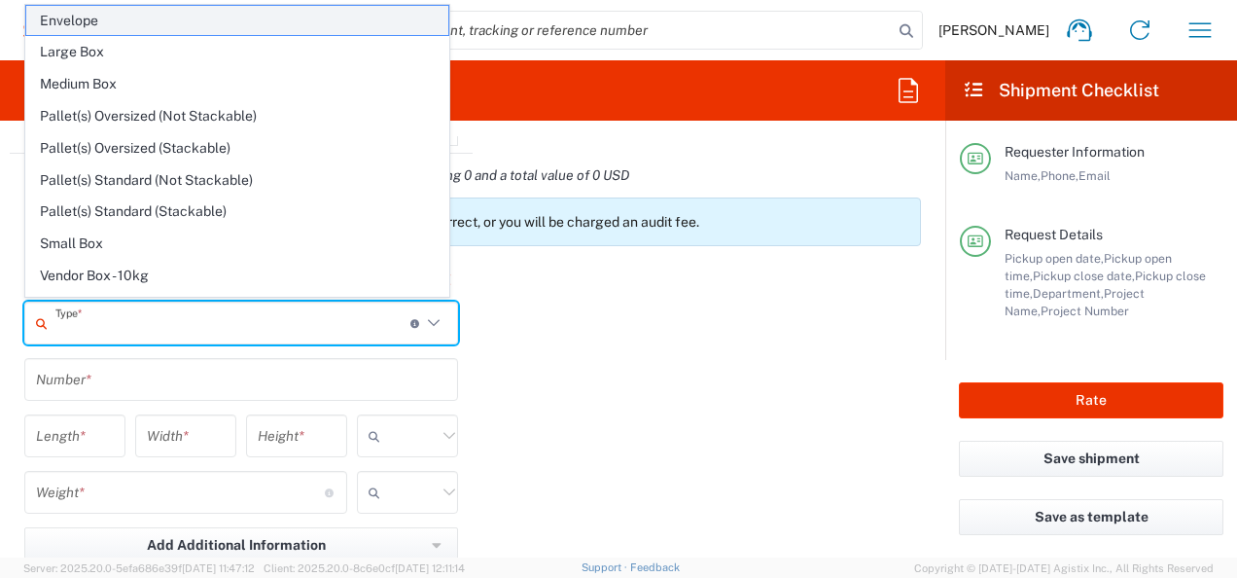
click at [263, 26] on span "Envelope" at bounding box center [237, 21] width 422 height 30
type input "Envelope"
type input "1"
type input "9.5"
type input "12.5"
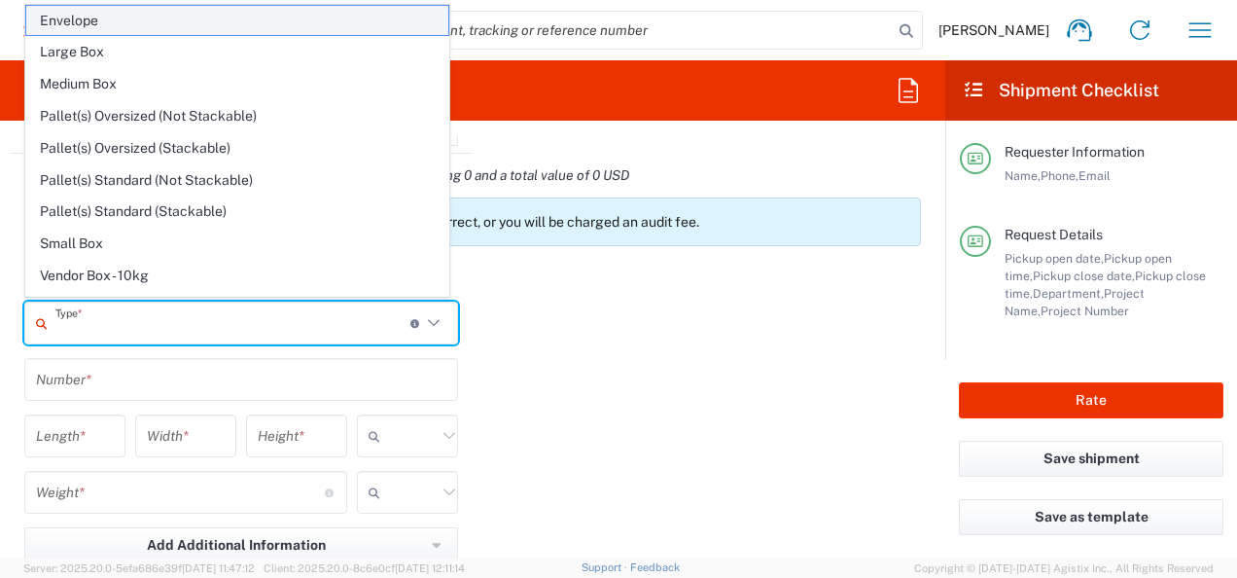
type input "0.25"
type input "in"
type input "0.45"
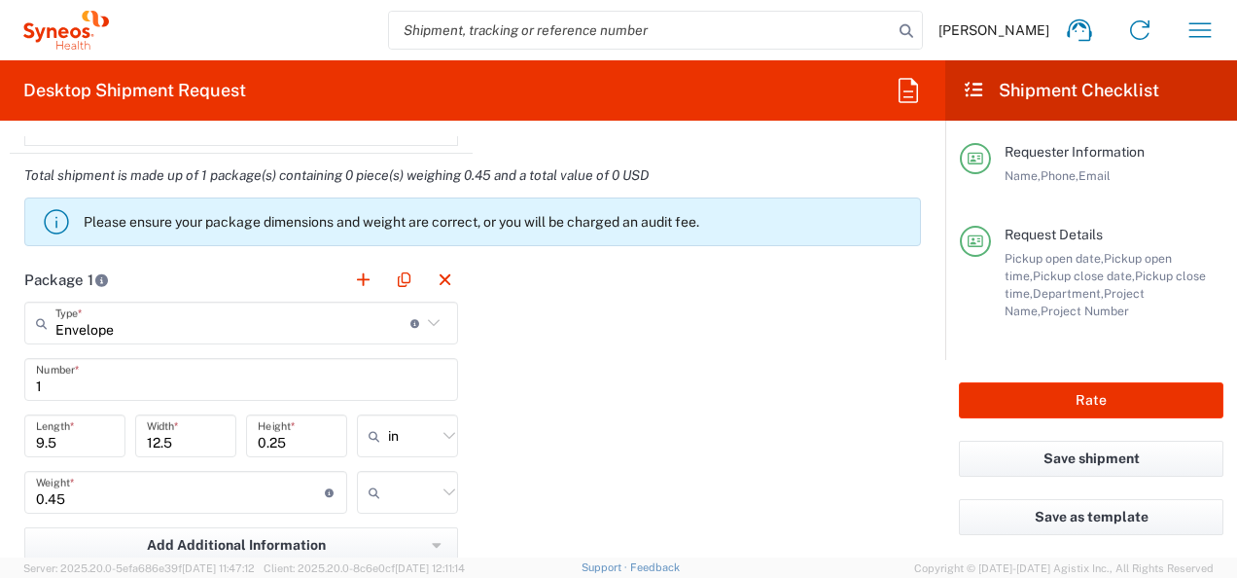
click at [439, 434] on icon at bounding box center [449, 435] width 25 height 25
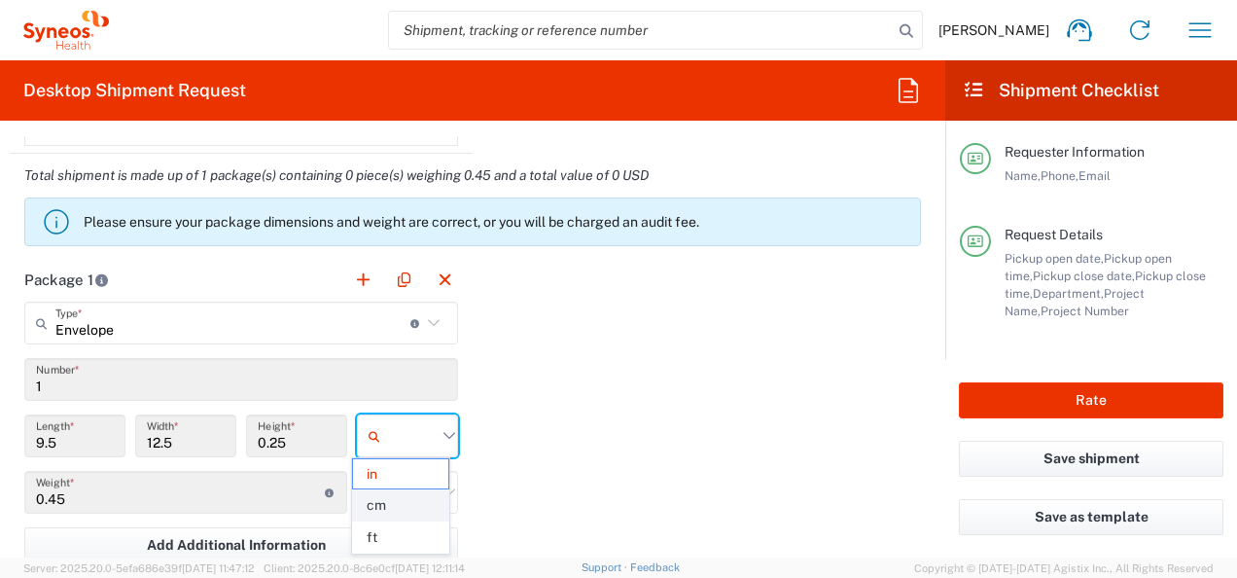
click at [403, 494] on span "cm" at bounding box center [400, 505] width 95 height 30
type input "24.13"
type input "31.75"
type input "0.64"
type input "cm"
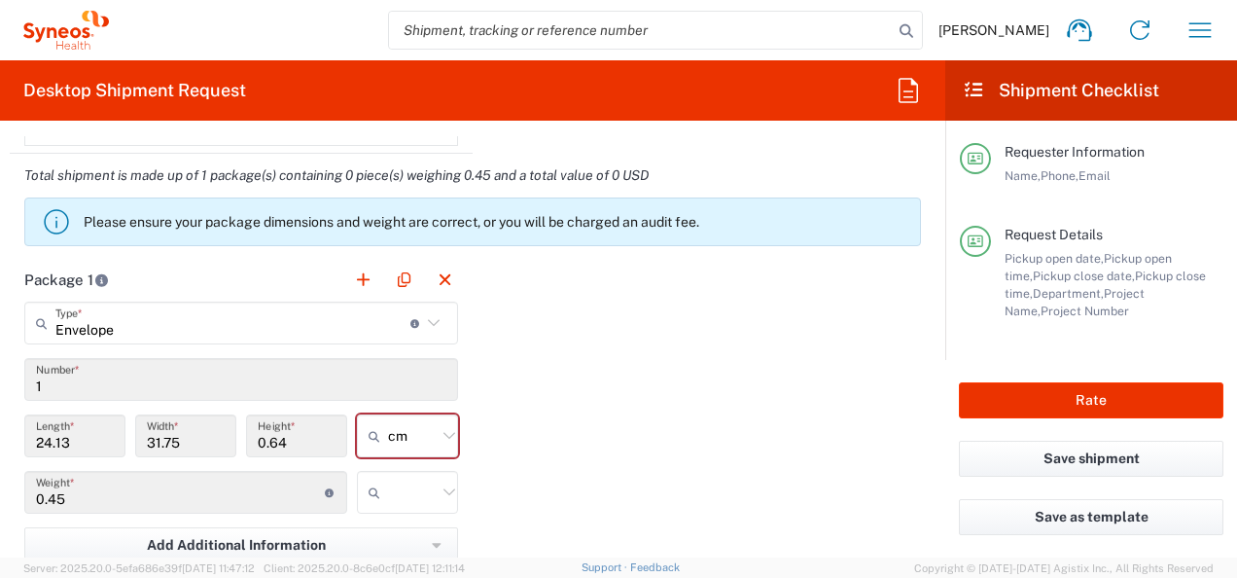
click at [440, 494] on icon at bounding box center [449, 491] width 25 height 25
click at [409, 534] on span "kgs" at bounding box center [400, 530] width 95 height 30
type input "kgs"
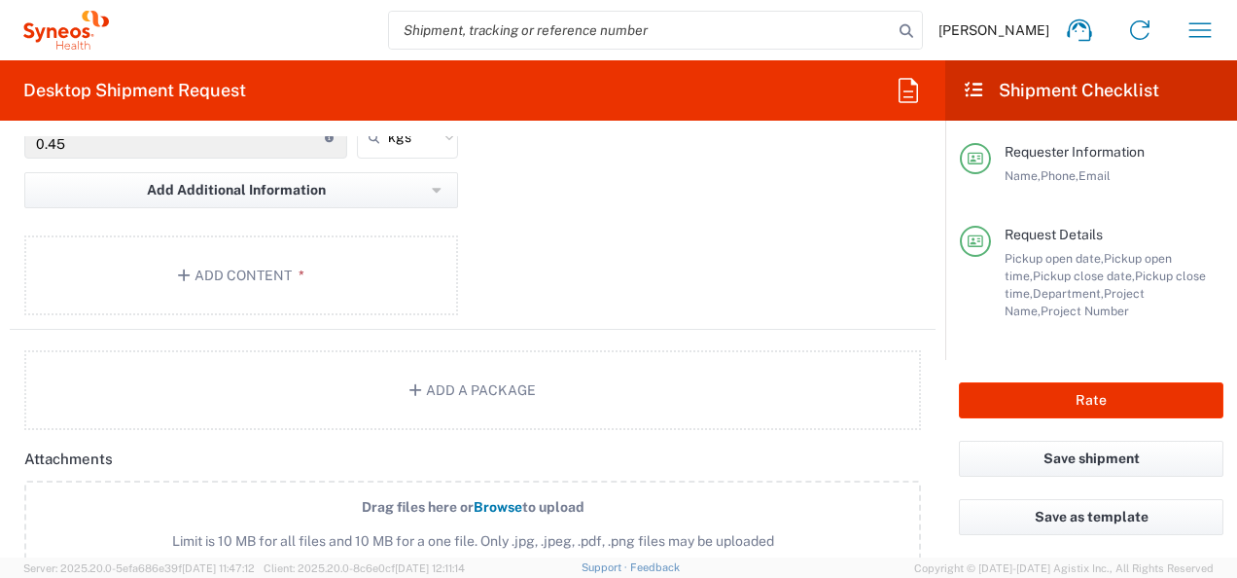
scroll to position [2140, 0]
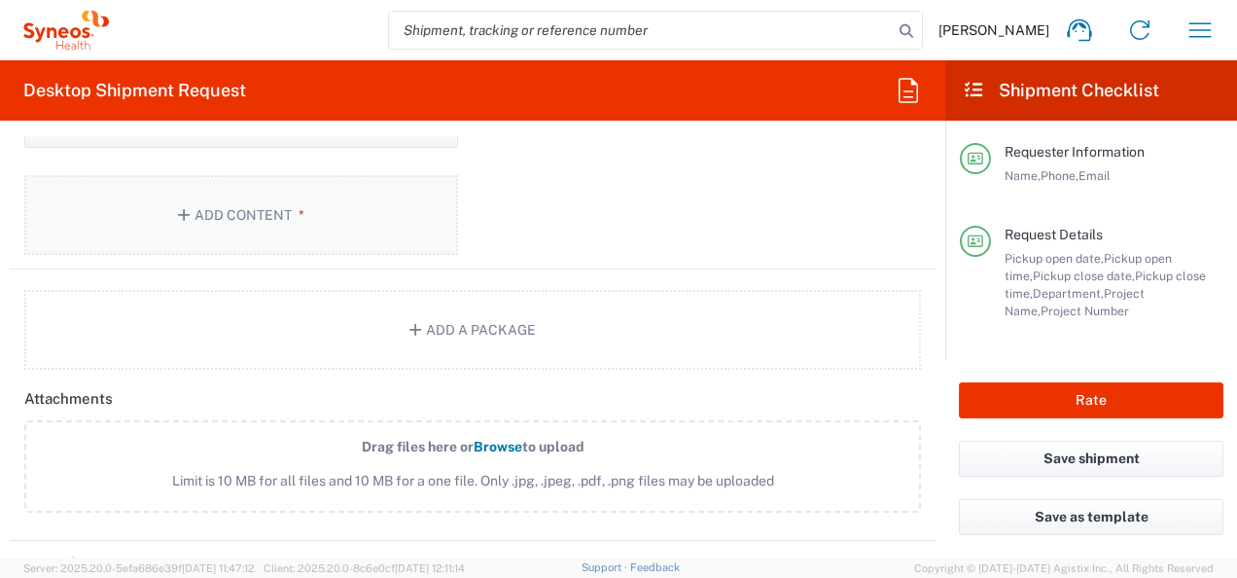
click at [237, 207] on button "Add Content *" at bounding box center [241, 215] width 434 height 80
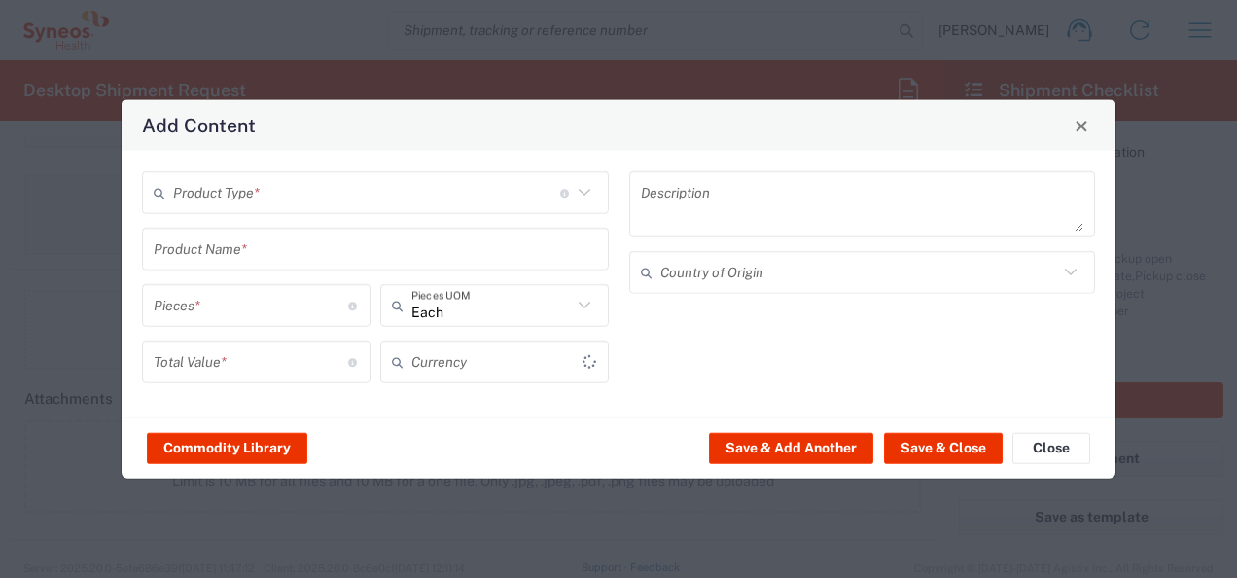
type input "US Dollar"
click at [589, 199] on icon at bounding box center [584, 192] width 25 height 25
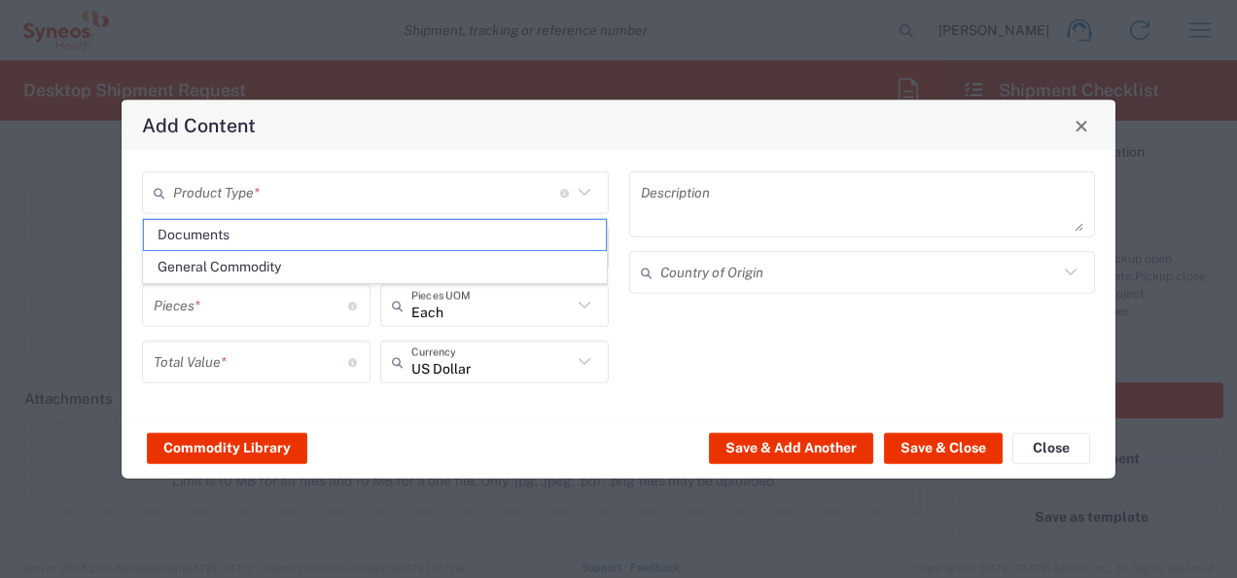
click at [512, 217] on div "Product Type * Document: Paper document generated internally by Syneos, a clien…" at bounding box center [375, 284] width 487 height 226
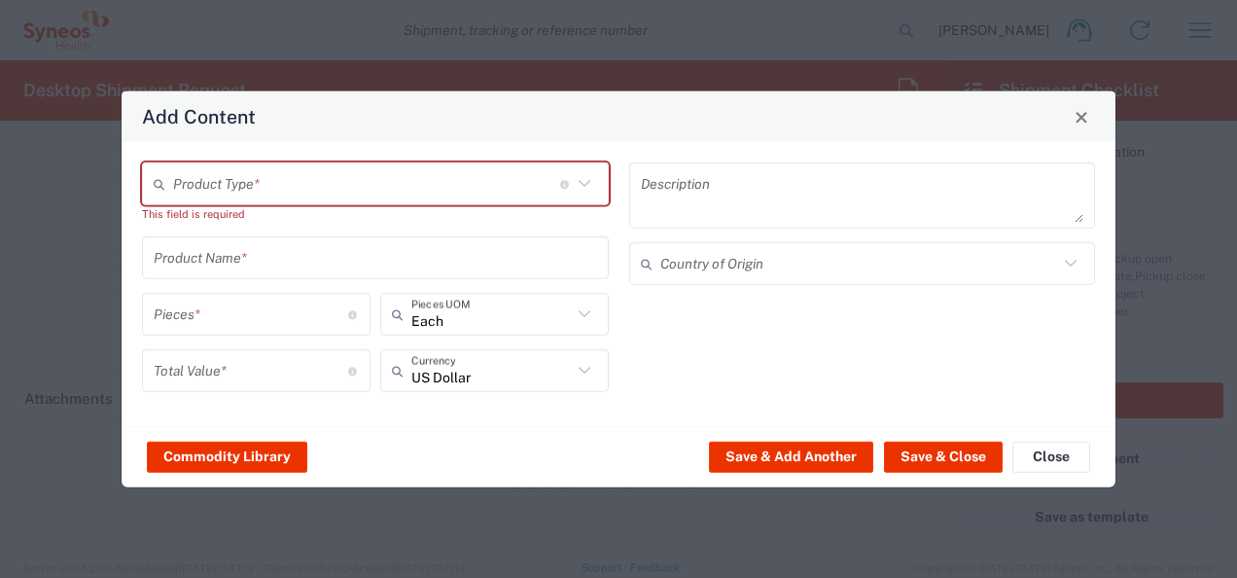
click at [574, 177] on icon at bounding box center [584, 183] width 25 height 25
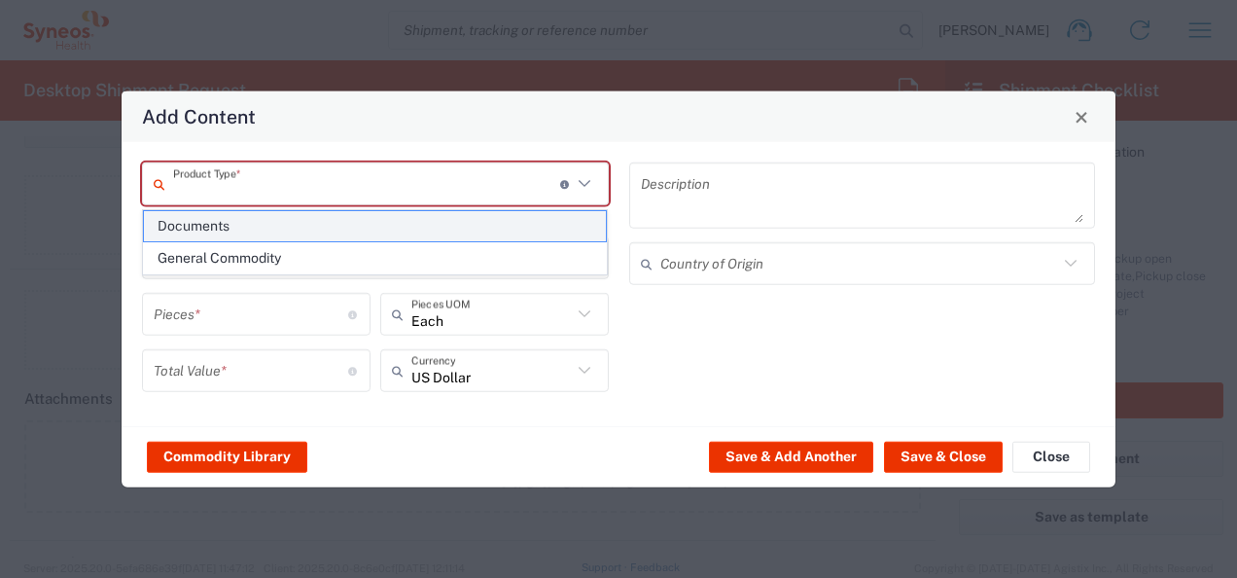
click at [568, 220] on span "Documents" at bounding box center [375, 226] width 463 height 30
type input "Documents"
type input "1"
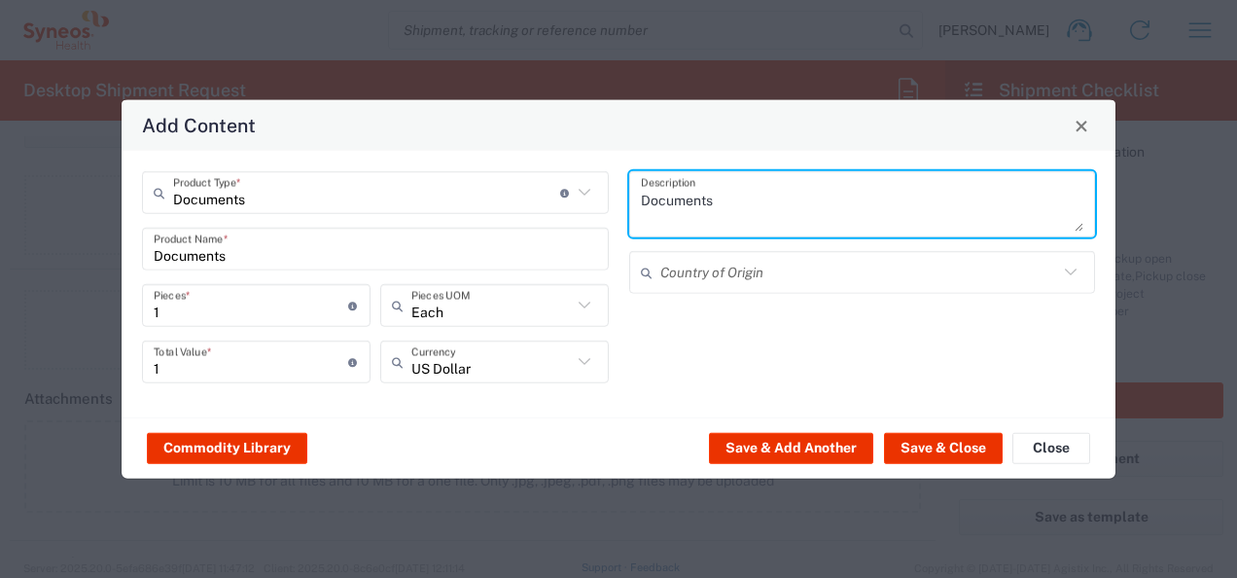
click at [723, 194] on textarea "Documents" at bounding box center [862, 204] width 443 height 54
type textarea "D"
type textarea "Zaświadczenie"
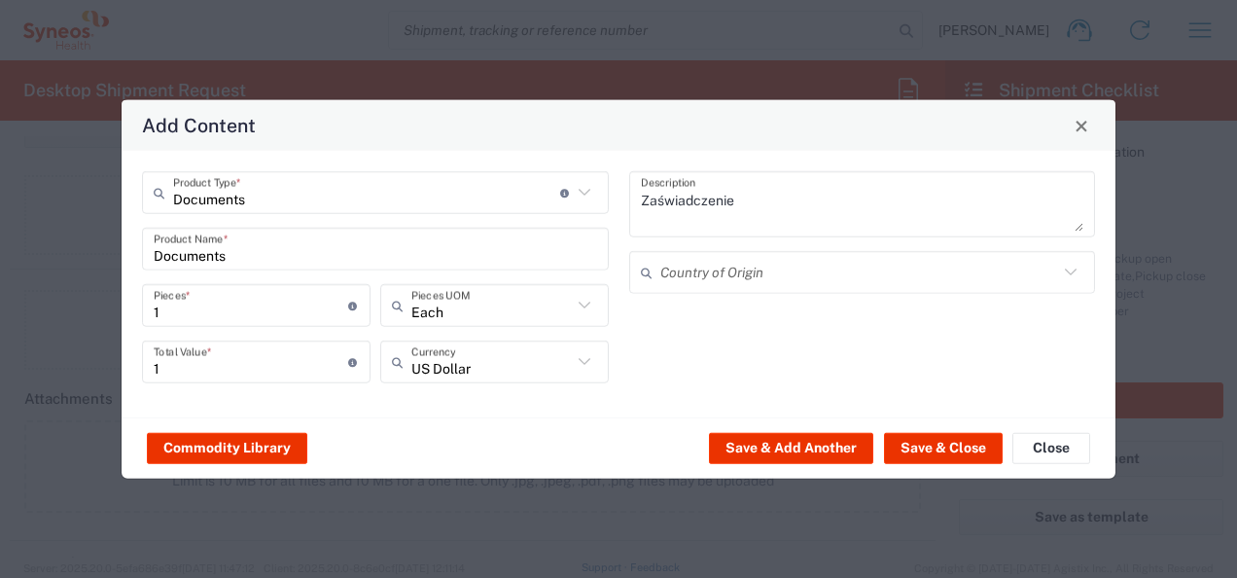
click at [587, 359] on icon at bounding box center [584, 361] width 25 height 25
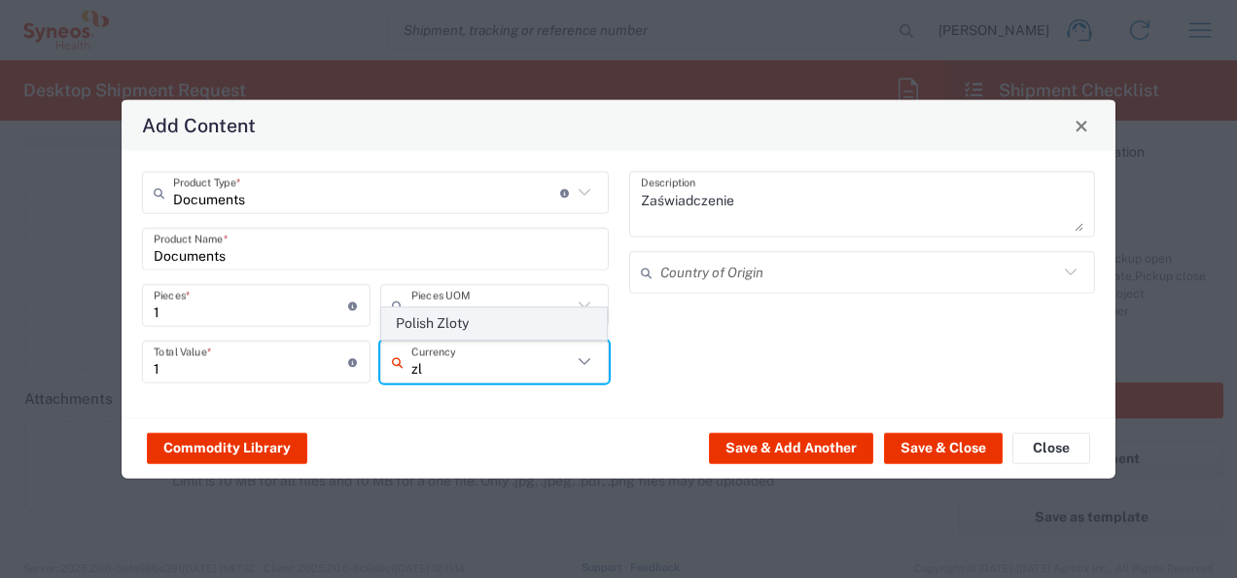
click at [514, 333] on span "Polish Zloty" at bounding box center [494, 323] width 225 height 30
type input "Polish Zloty"
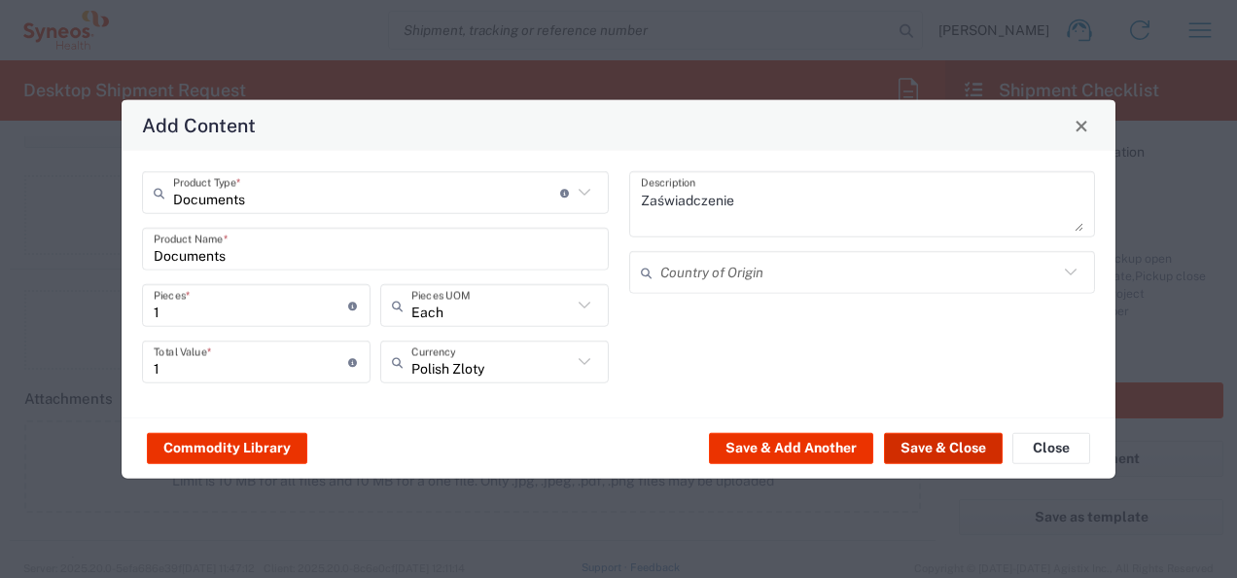
click at [900, 436] on button "Save & Close" at bounding box center [943, 447] width 119 height 31
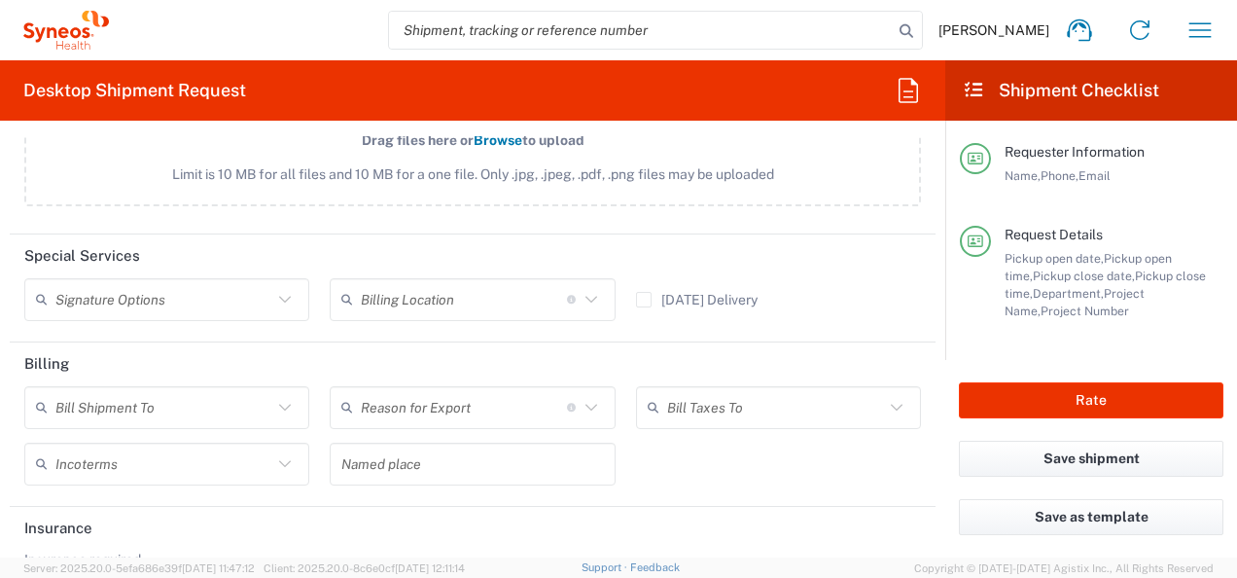
scroll to position [2629, 0]
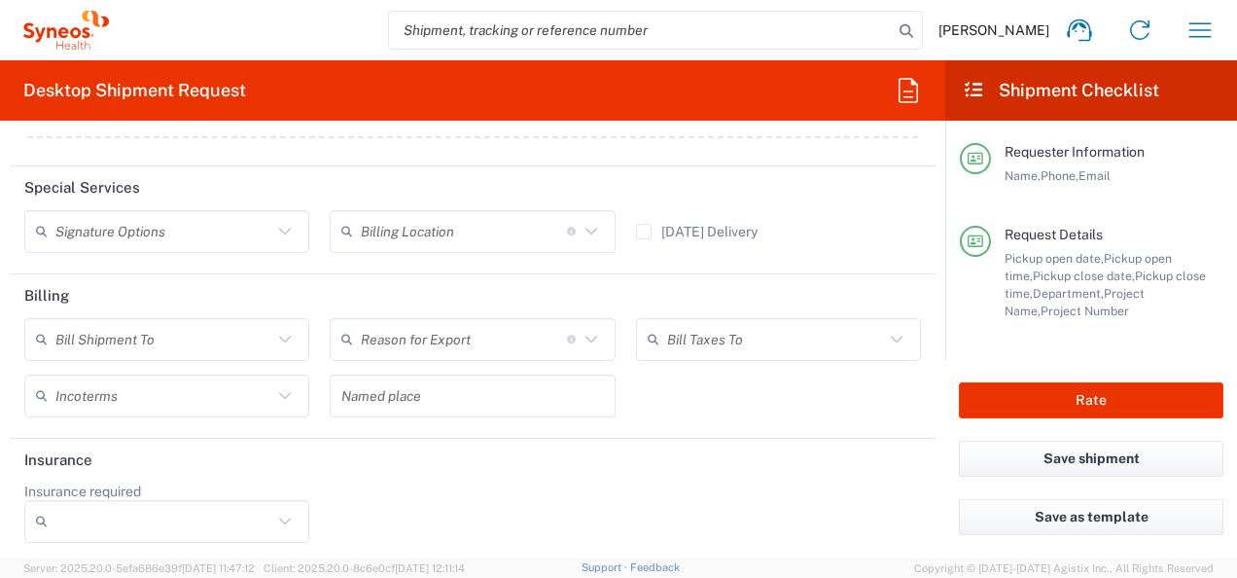
click at [272, 227] on icon at bounding box center [284, 231] width 25 height 25
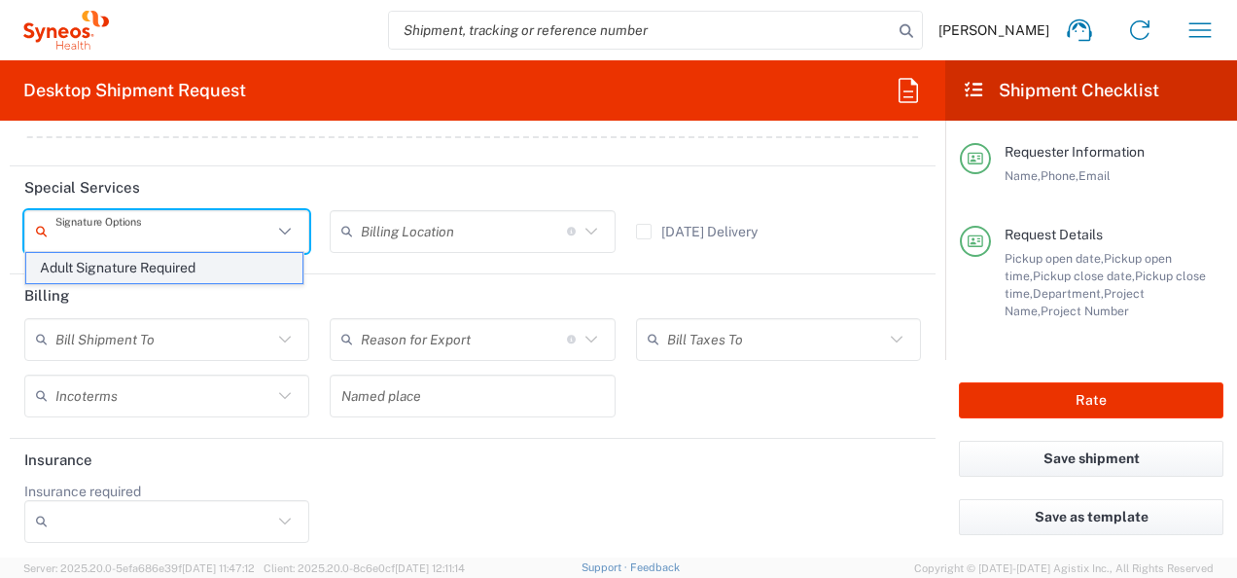
click at [257, 258] on span "Adult Signature Required" at bounding box center [164, 268] width 276 height 30
type input "Adult Signature Required"
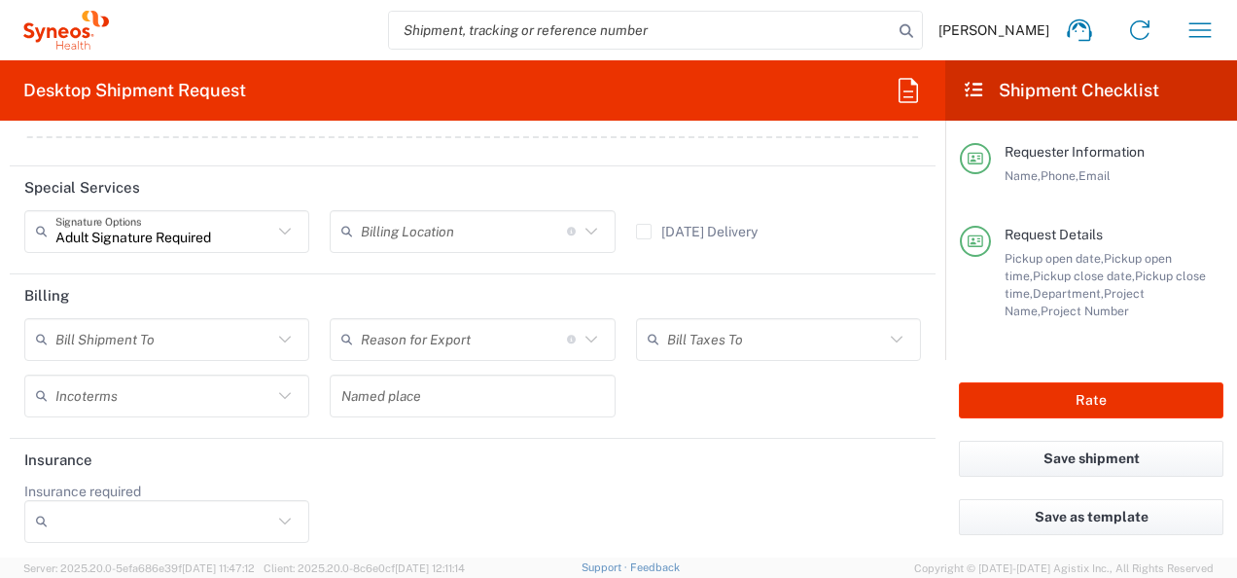
click at [286, 329] on icon at bounding box center [284, 339] width 25 height 25
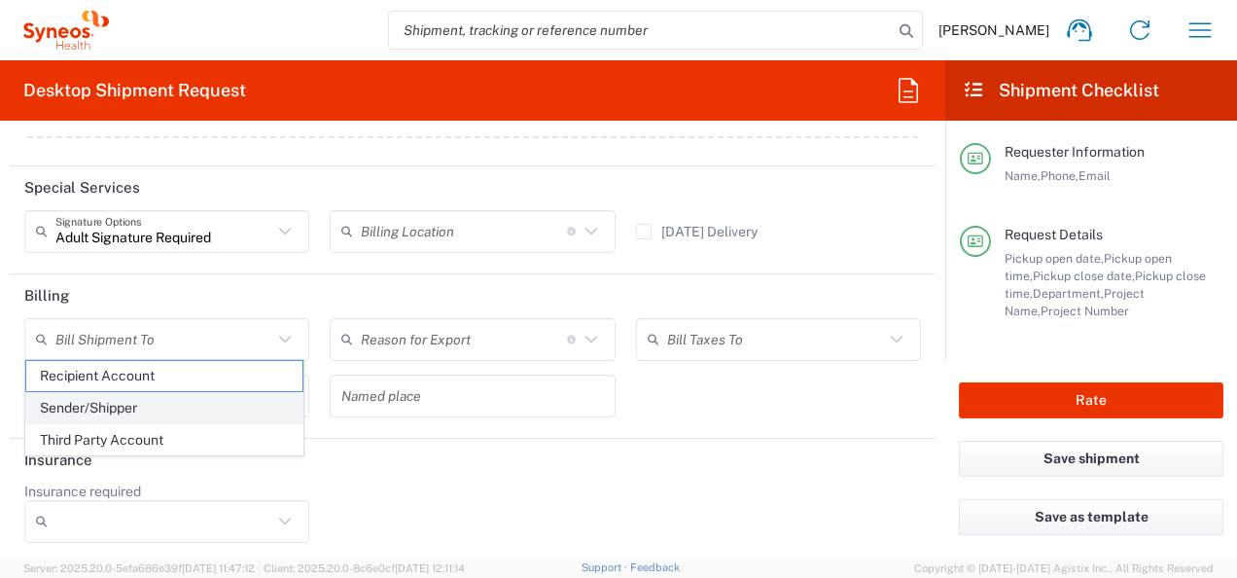
click at [223, 406] on span "Sender/Shipper" at bounding box center [164, 408] width 276 height 30
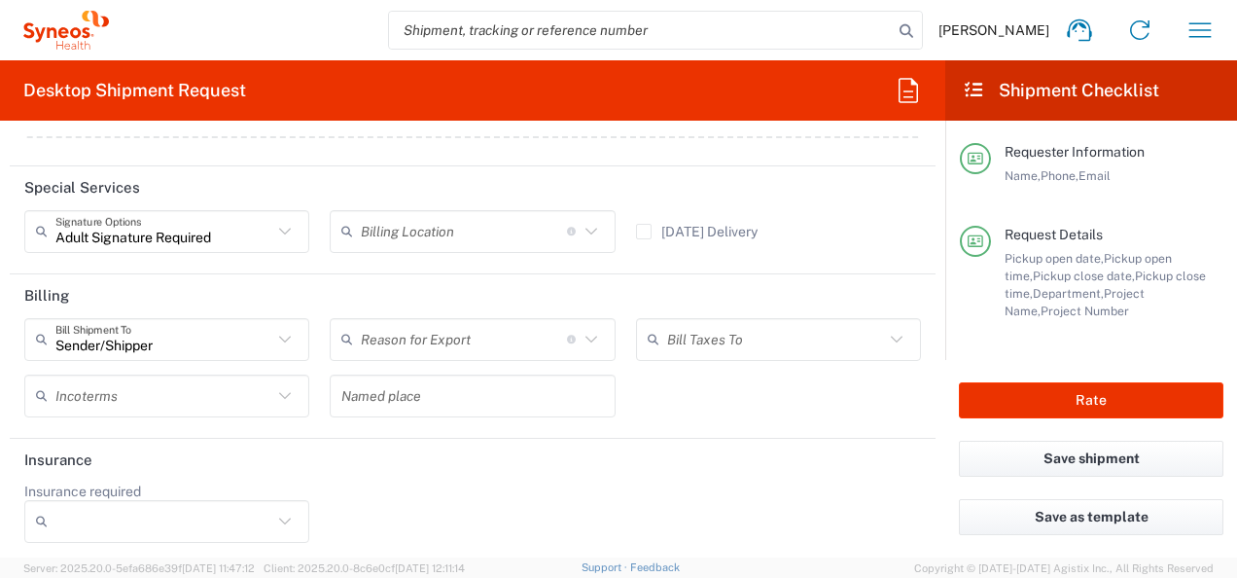
click at [273, 405] on div "Incoterms" at bounding box center [166, 395] width 285 height 43
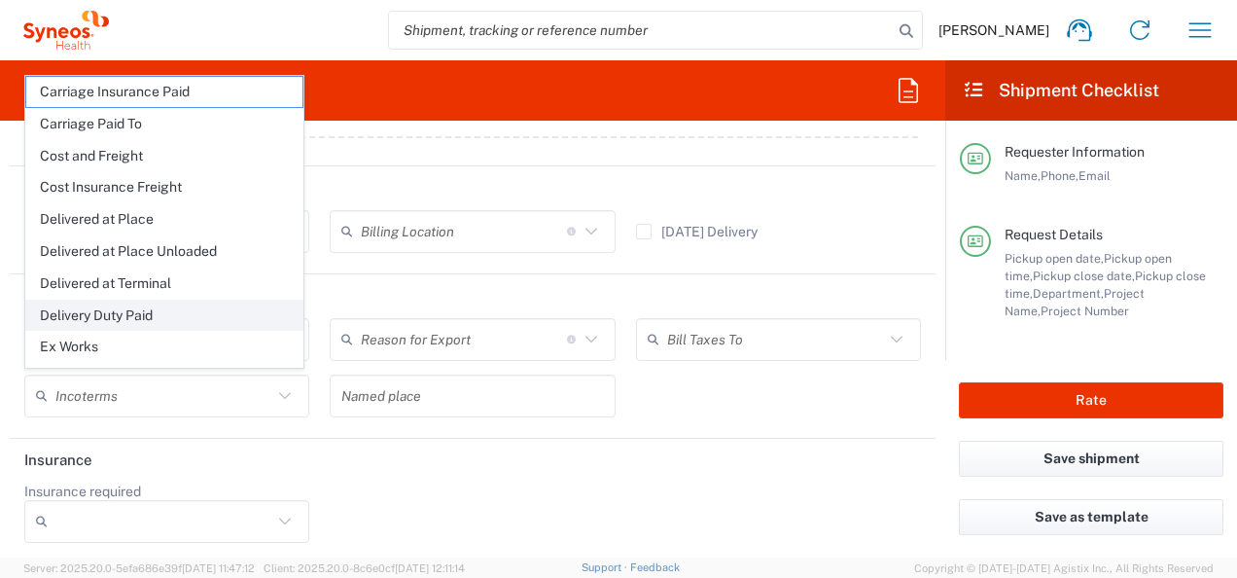
click at [235, 317] on span "Delivery Duty Paid" at bounding box center [164, 315] width 276 height 30
type input "Sender/Shipper"
type input "Delivery Duty Paid"
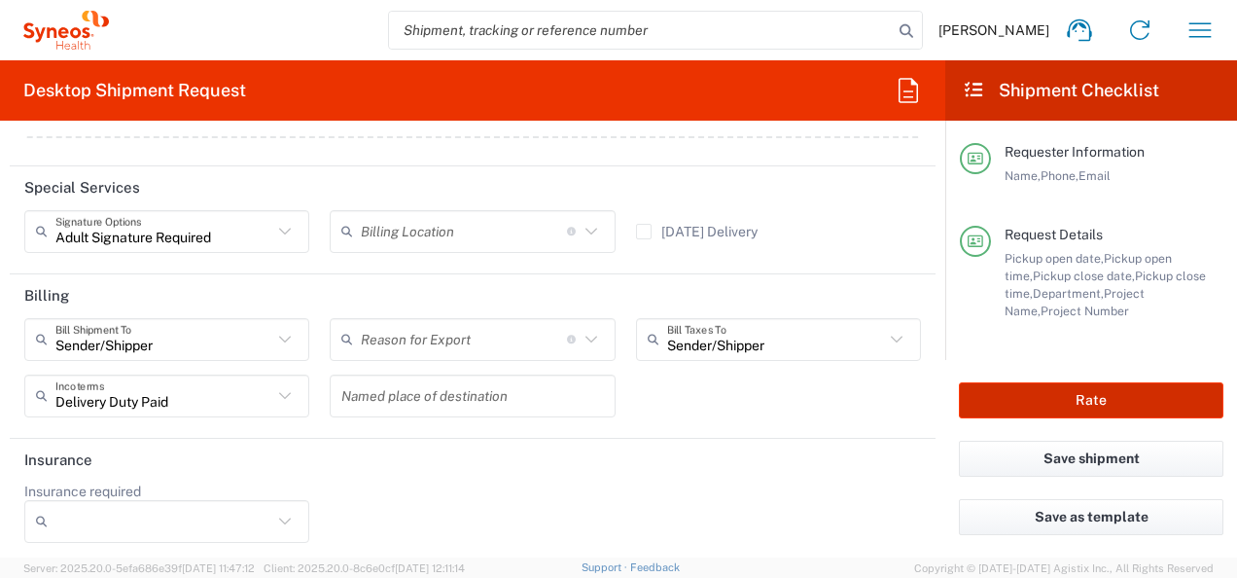
click at [1104, 406] on button "Rate" at bounding box center [1091, 400] width 265 height 36
type input "8493 DEPARTMENTAL EXPENSE"
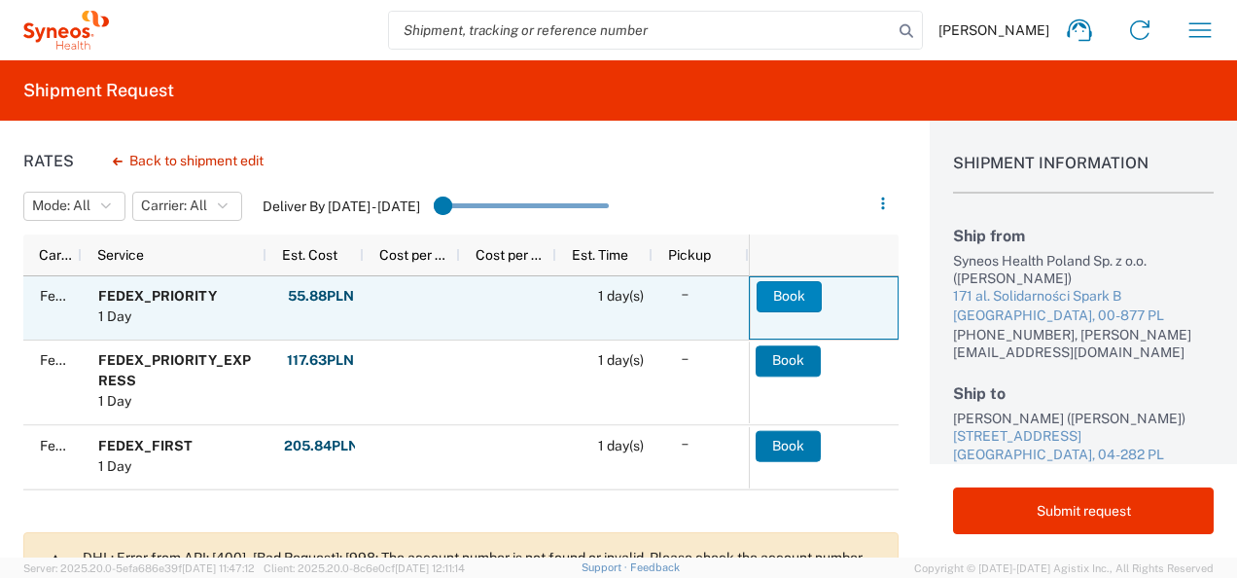
click at [809, 300] on button "Book" at bounding box center [789, 296] width 65 height 31
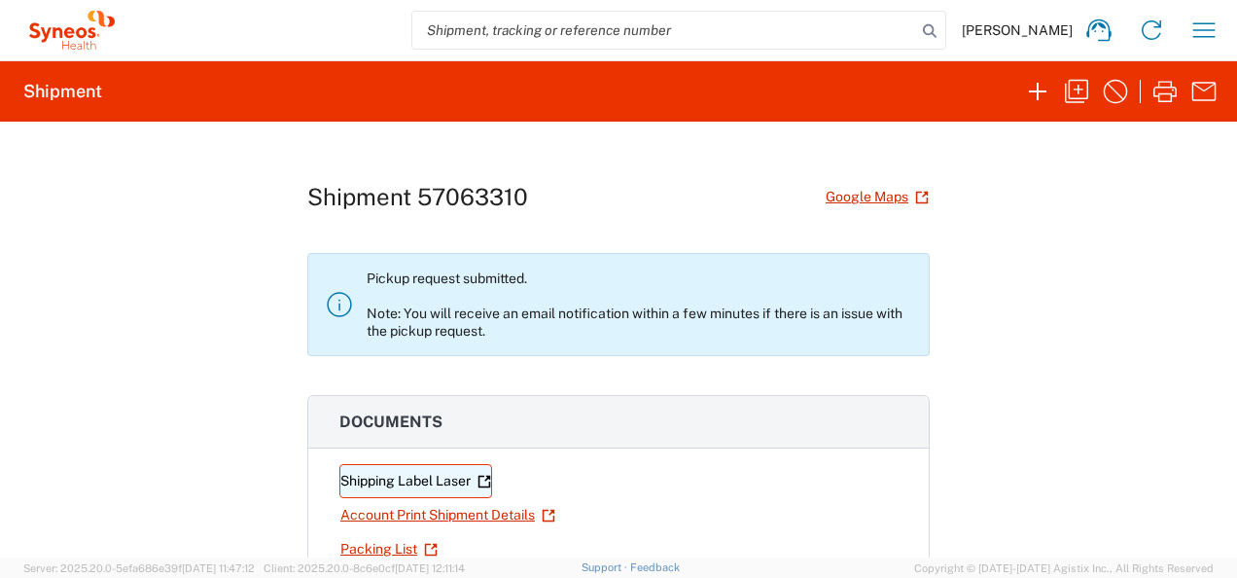
click at [446, 482] on link "Shipping Label Laser" at bounding box center [415, 481] width 153 height 34
